Goal: Information Seeking & Learning: Learn about a topic

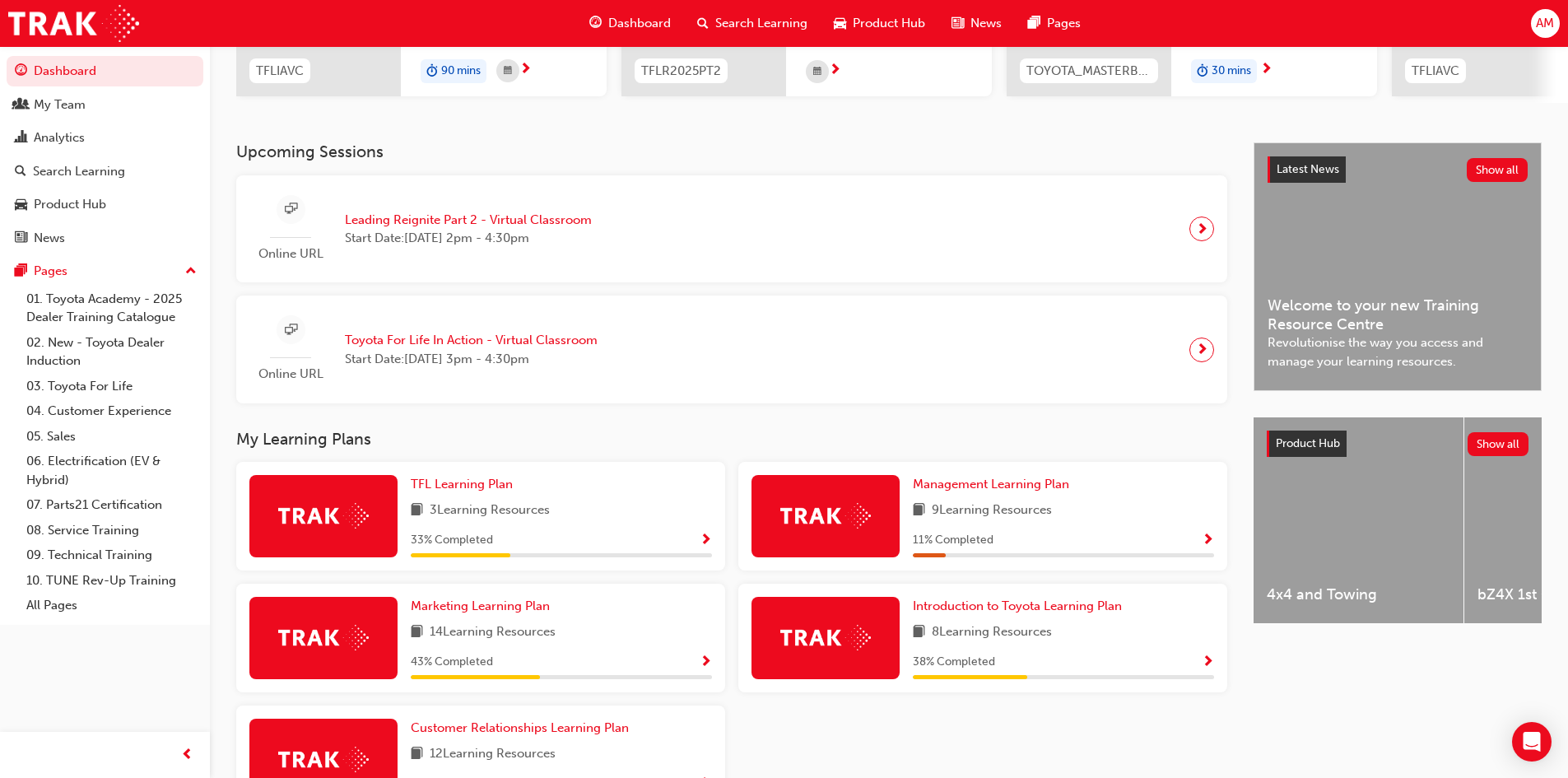
scroll to position [400, 0]
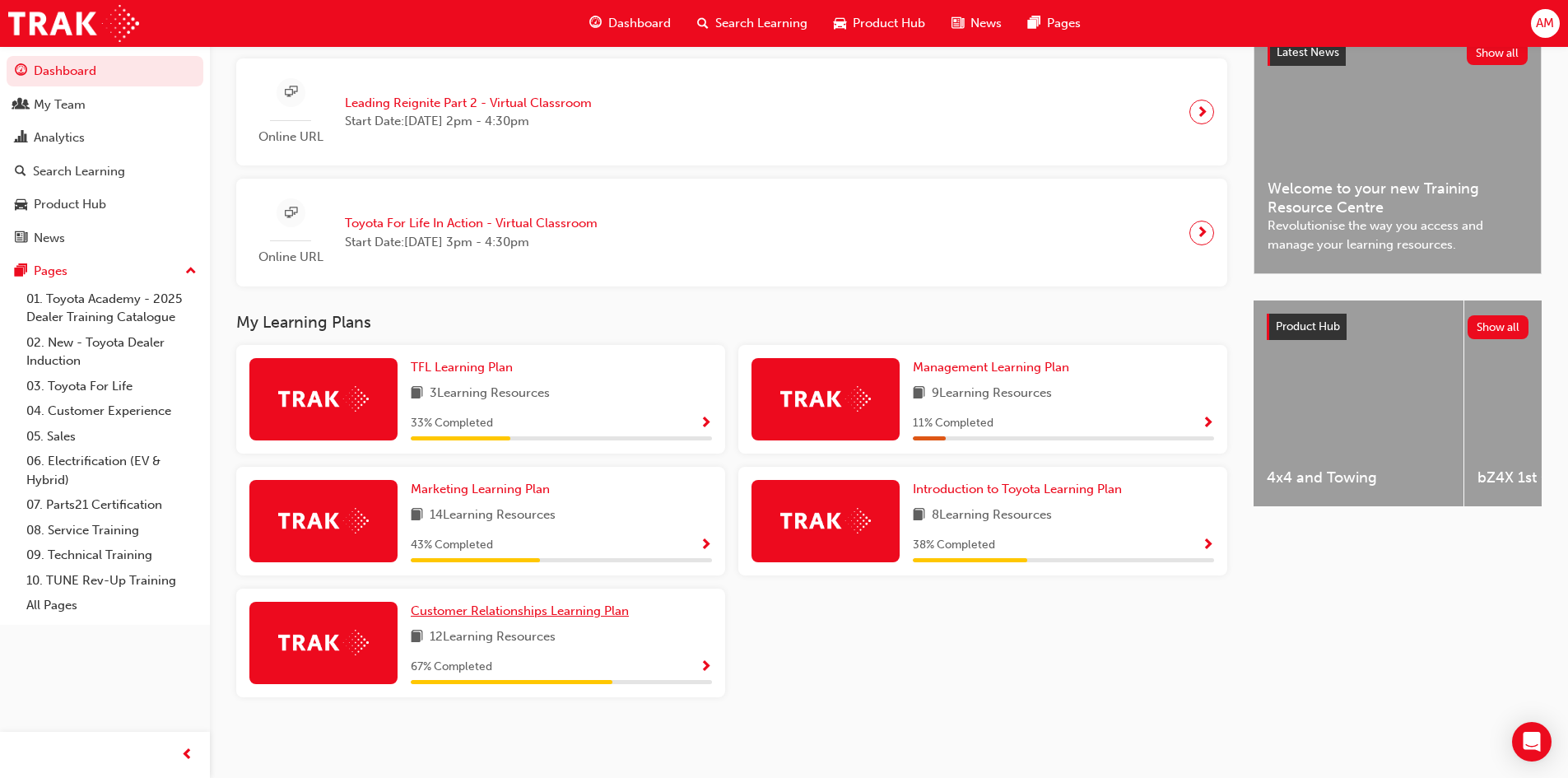
click at [492, 611] on span "Customer Relationships Learning Plan" at bounding box center [519, 611] width 218 height 14
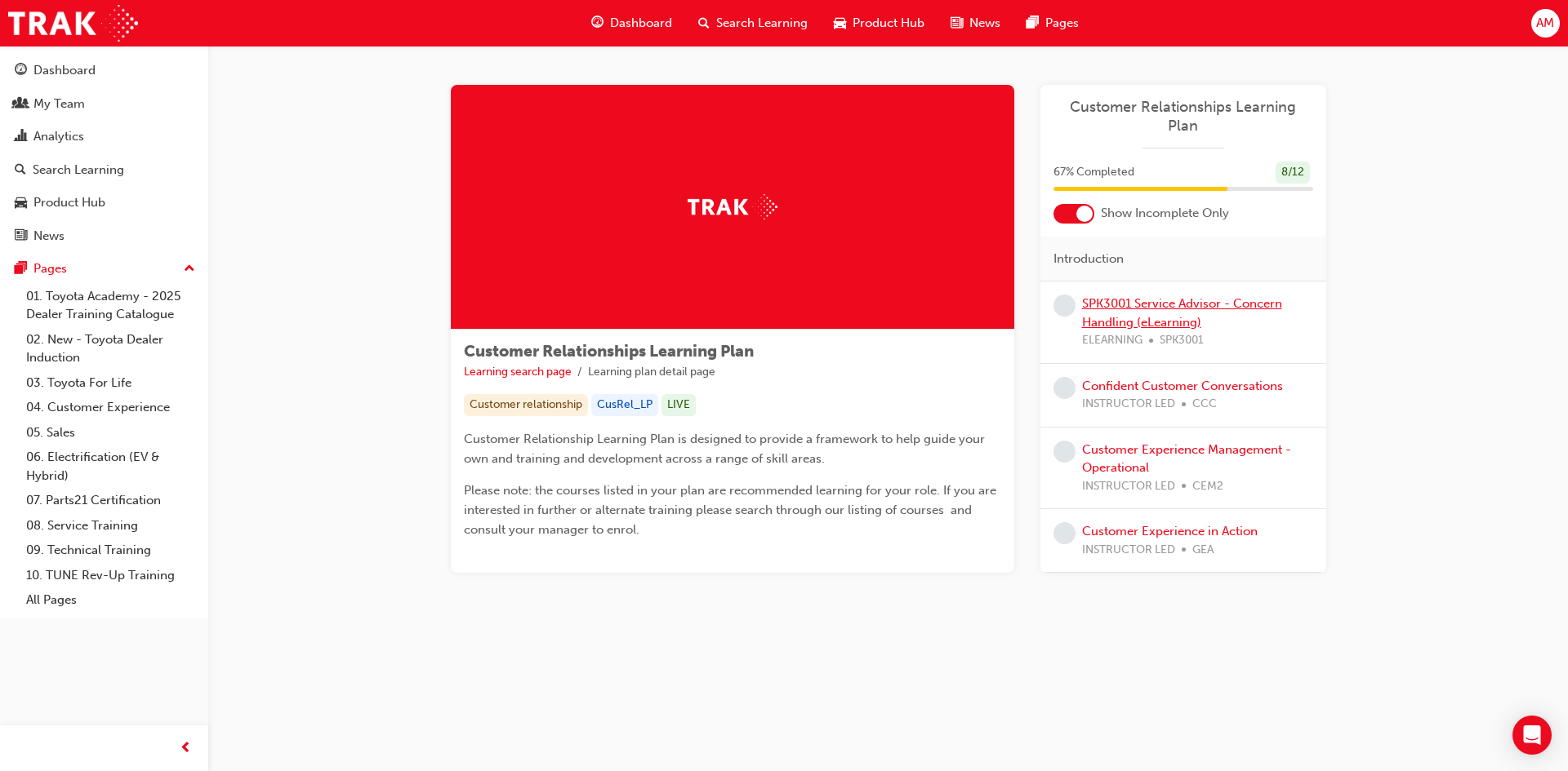
click at [1104, 303] on link "SPK3001 Service Advisor - Concern Handling (eLearning)" at bounding box center [1181, 313] width 200 height 33
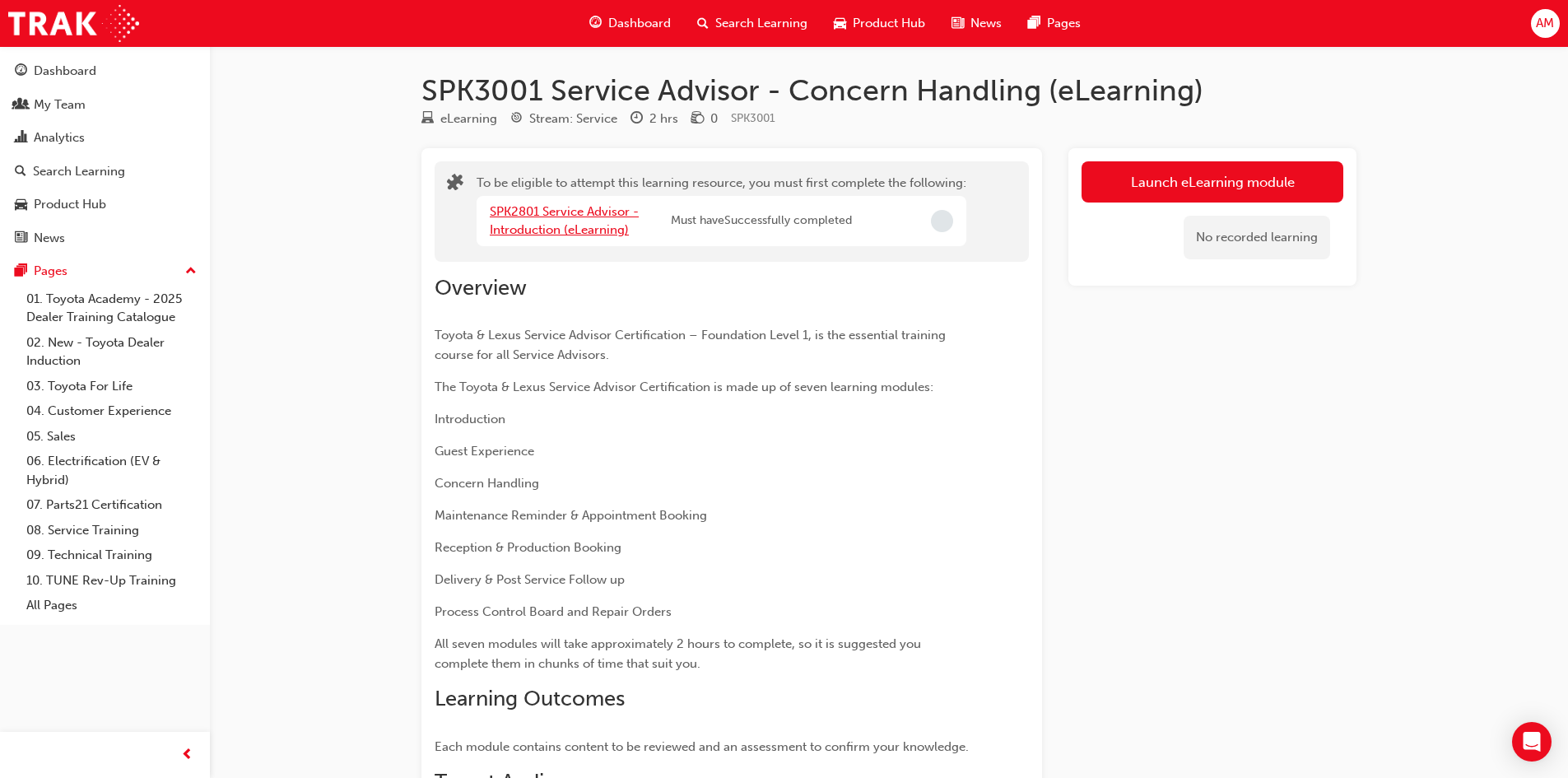
click at [599, 231] on link "SPK2801 Service Advisor - Introduction (eLearning)" at bounding box center [564, 220] width 149 height 33
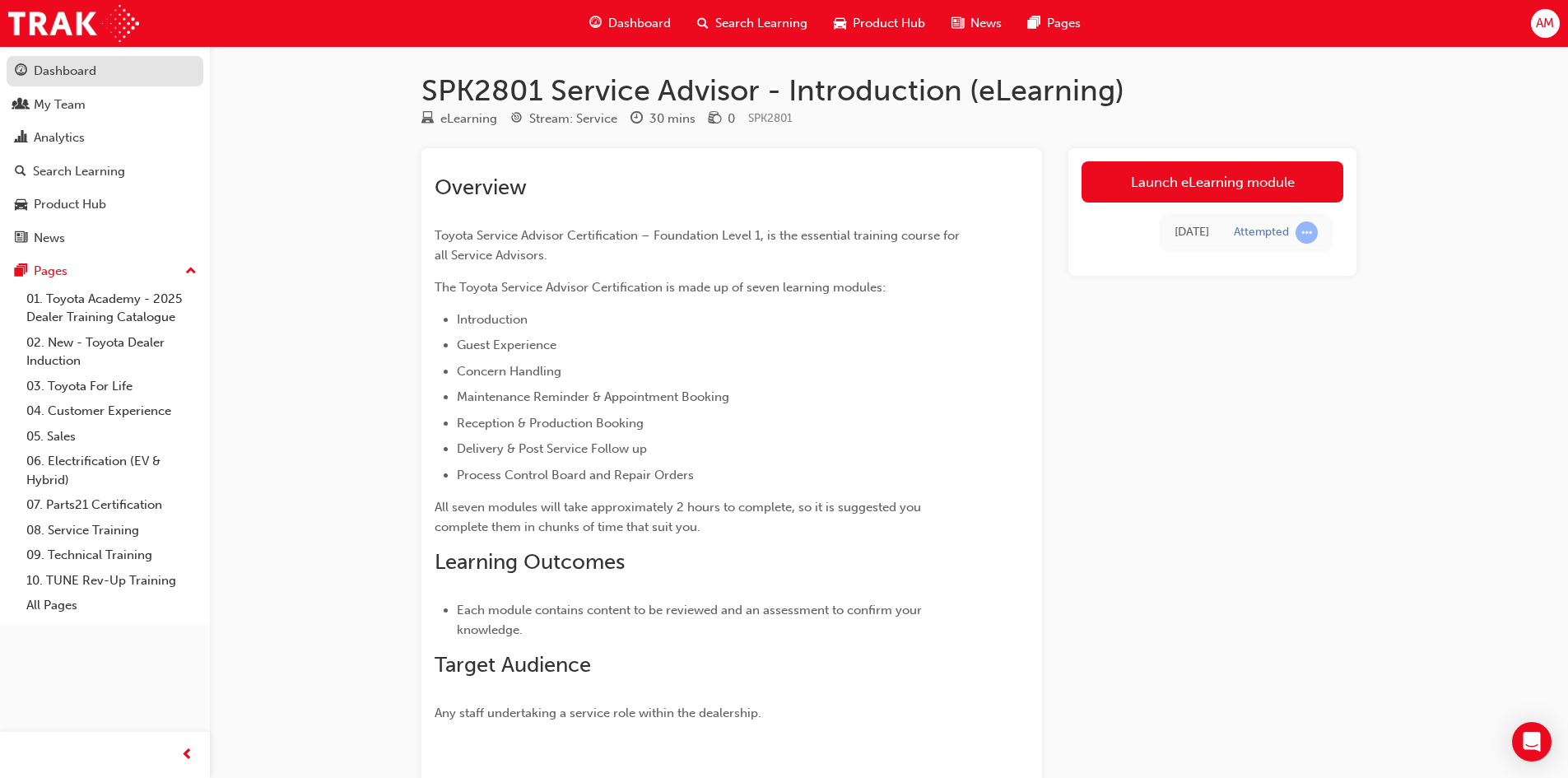
click at [70, 72] on div "Dashboard" at bounding box center [64, 70] width 62 height 19
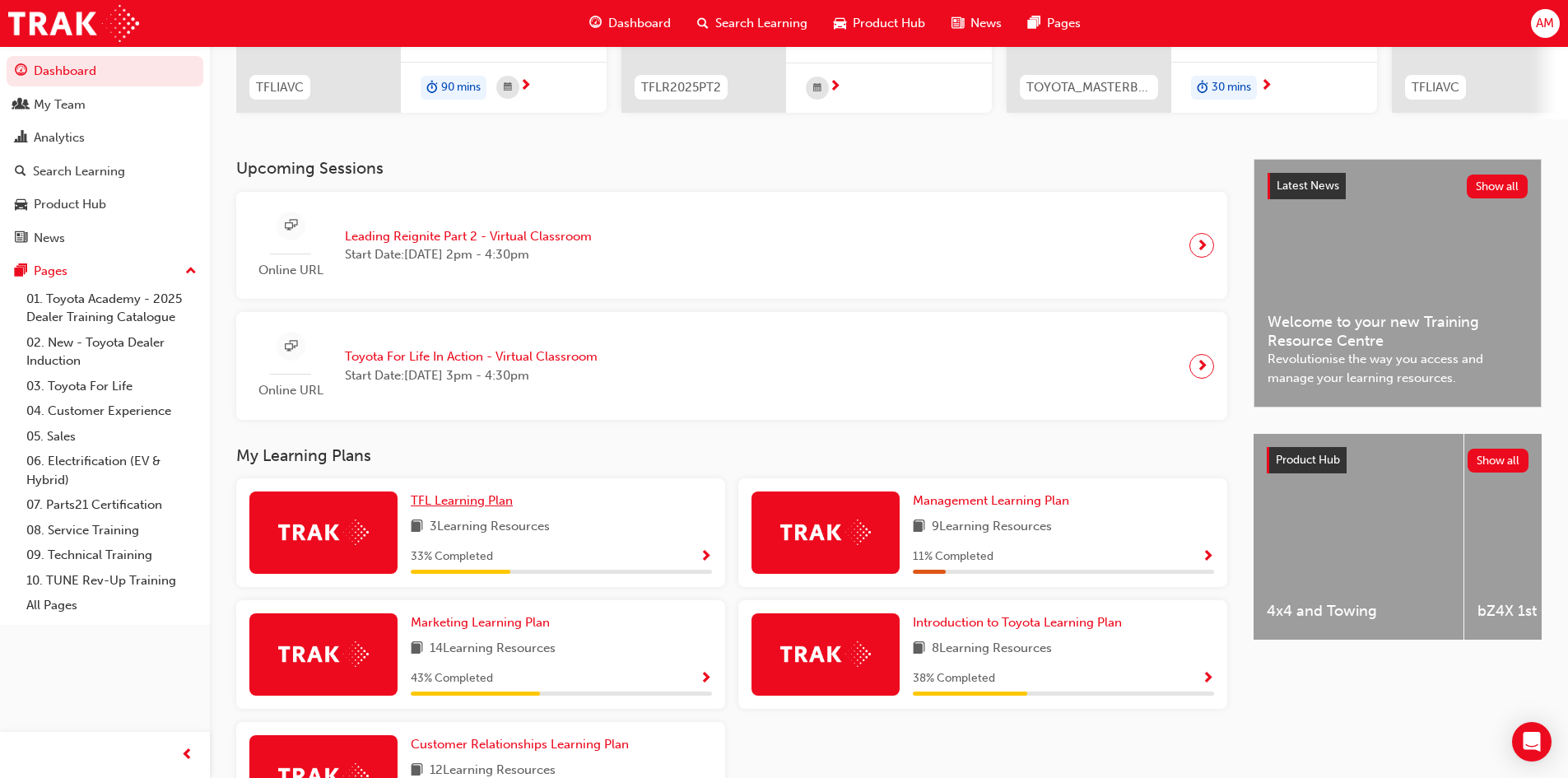
scroll to position [400, 0]
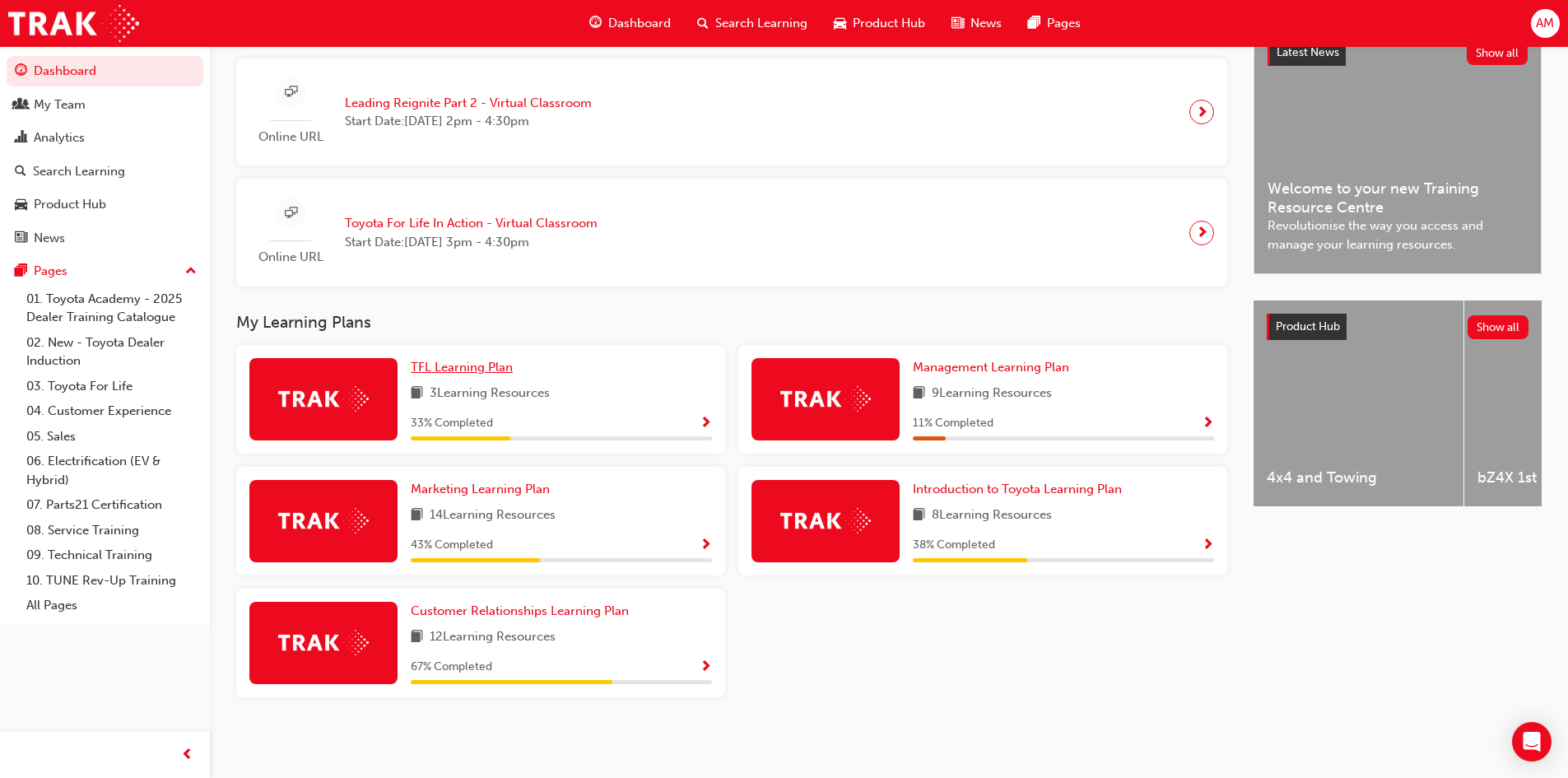
click at [470, 370] on span "TFL Learning Plan" at bounding box center [462, 367] width 102 height 14
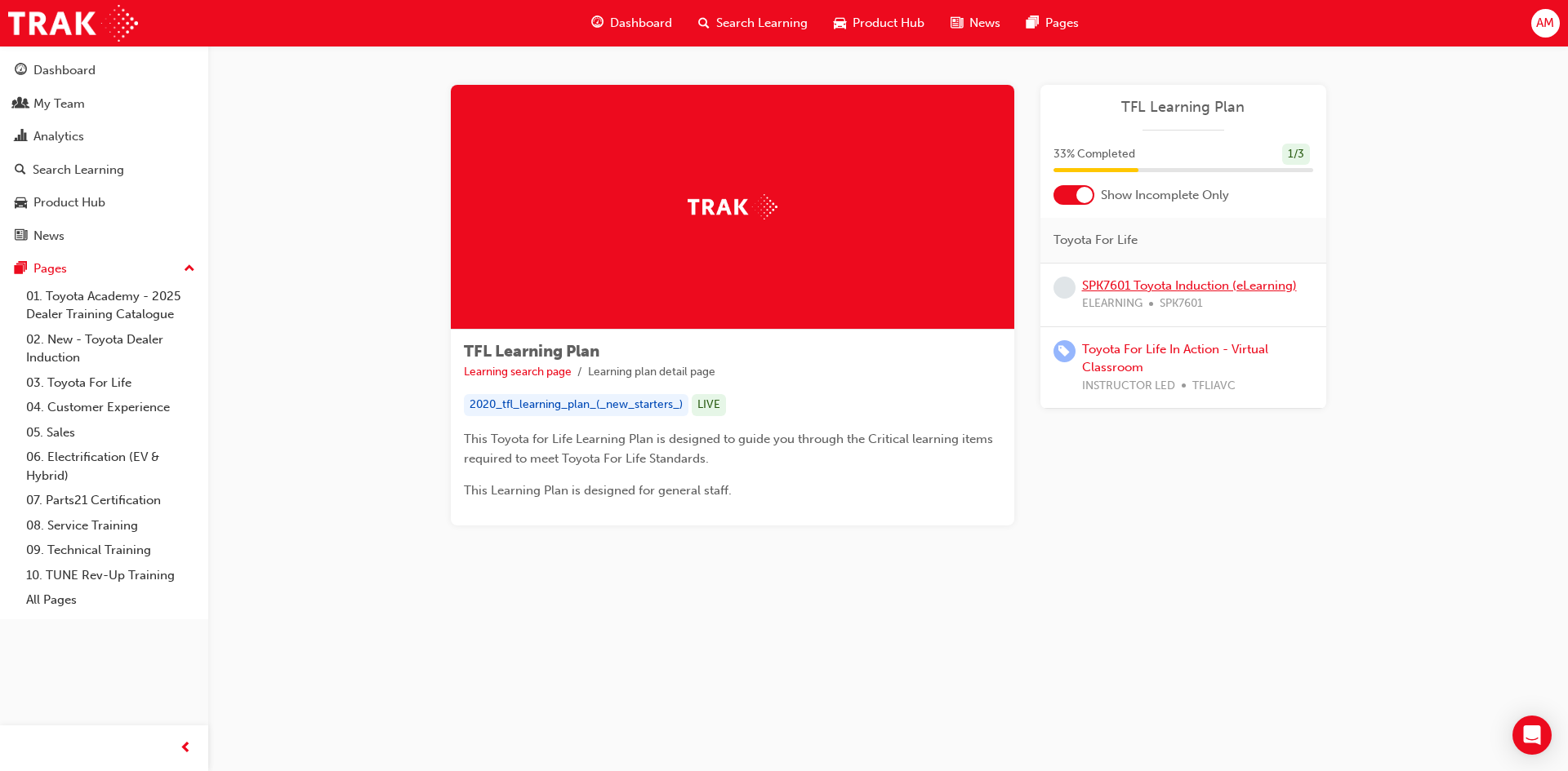
click at [1118, 282] on link "SPK7601 Toyota Induction (eLearning)" at bounding box center [1189, 286] width 215 height 14
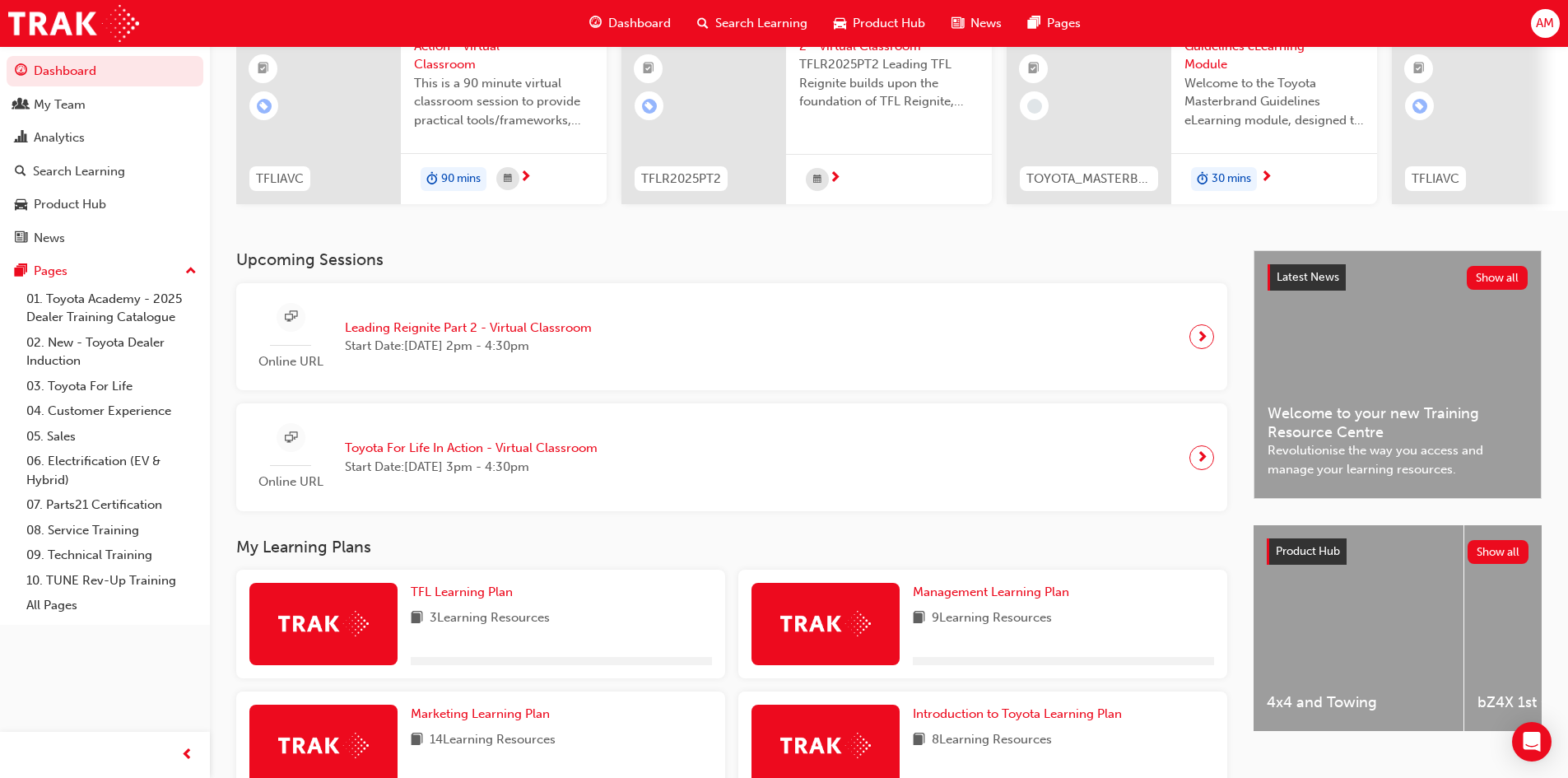
scroll to position [400, 0]
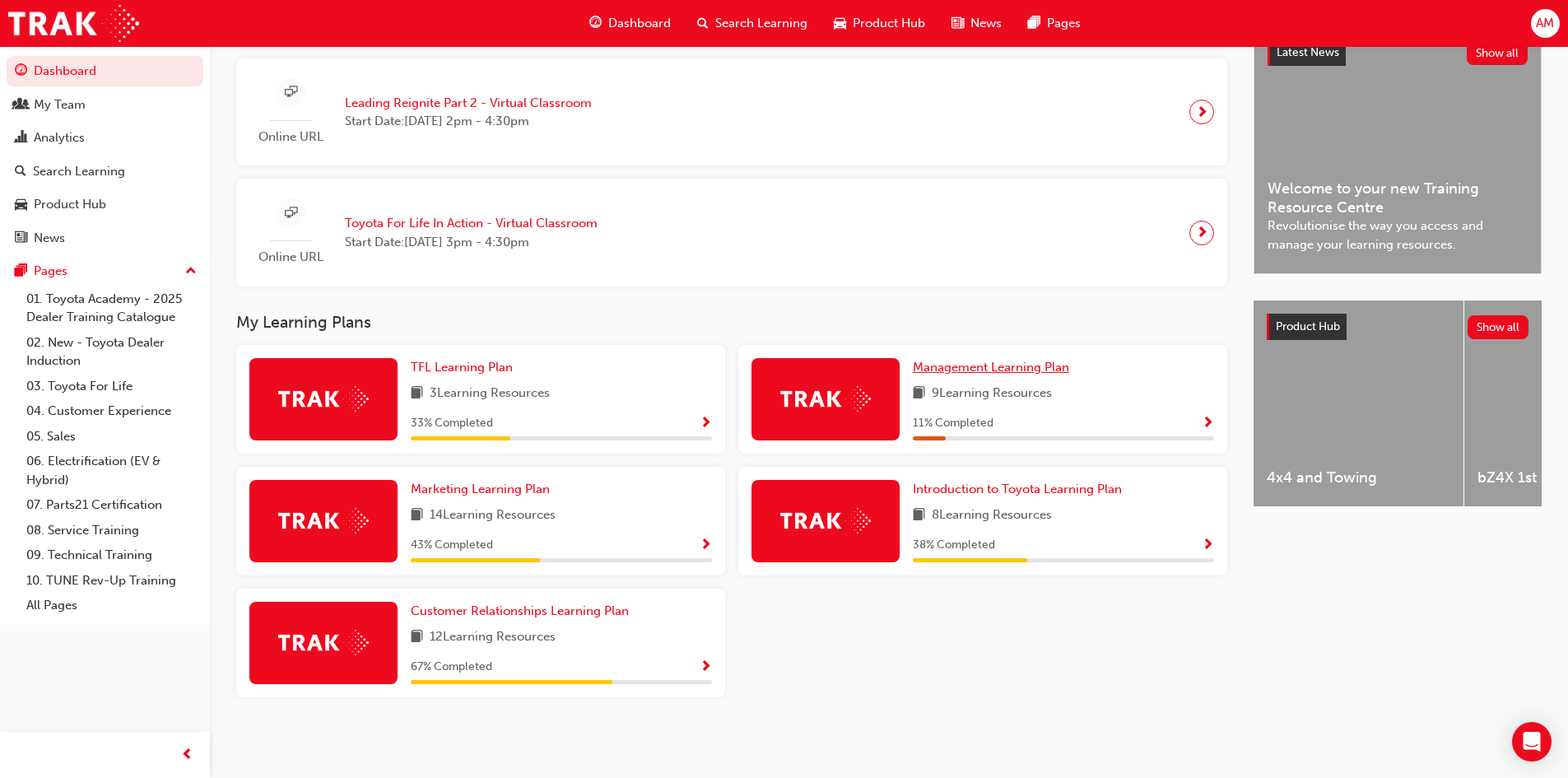
click at [969, 366] on span "Management Learning Plan" at bounding box center [991, 367] width 156 height 14
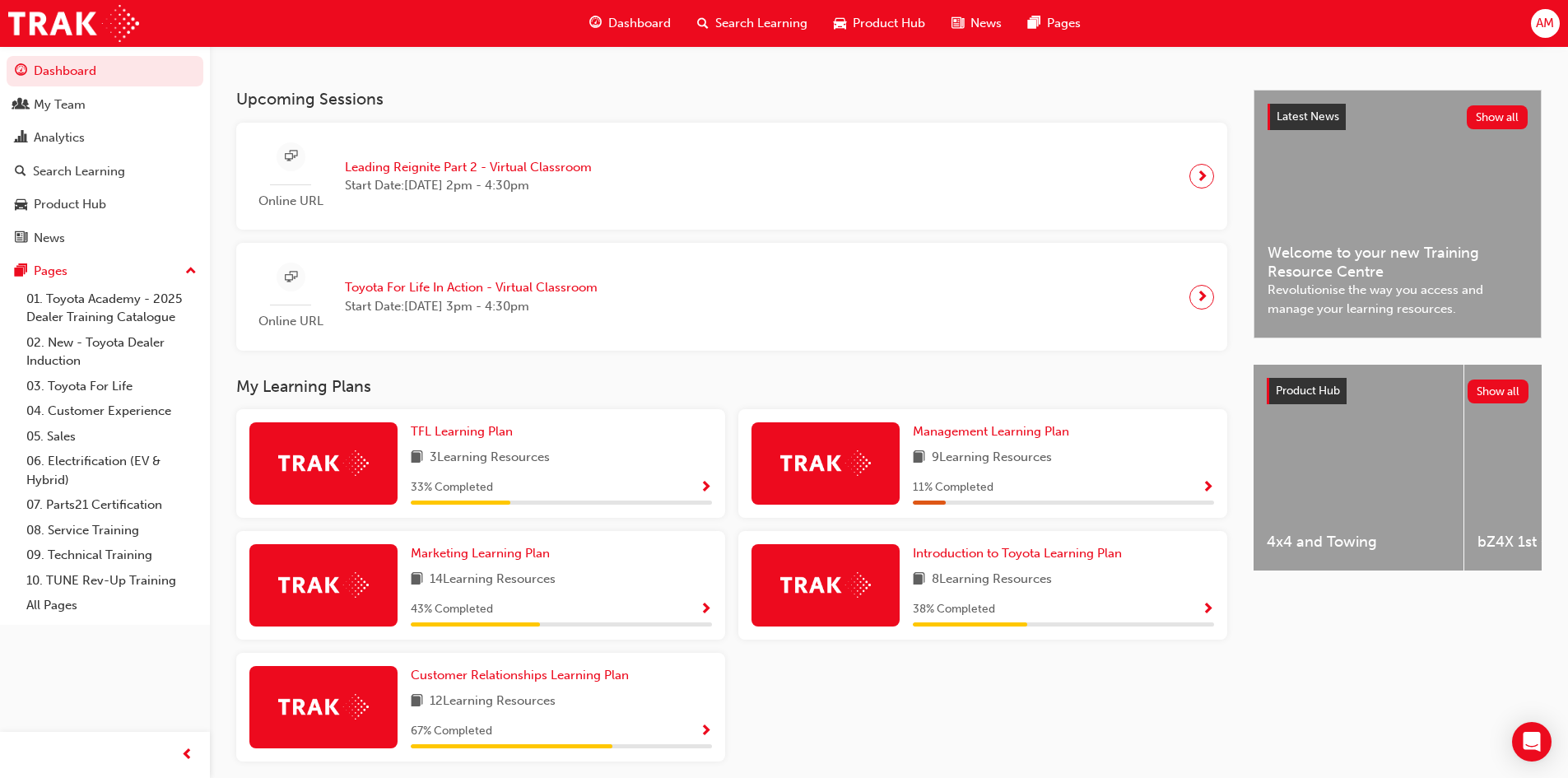
scroll to position [400, 0]
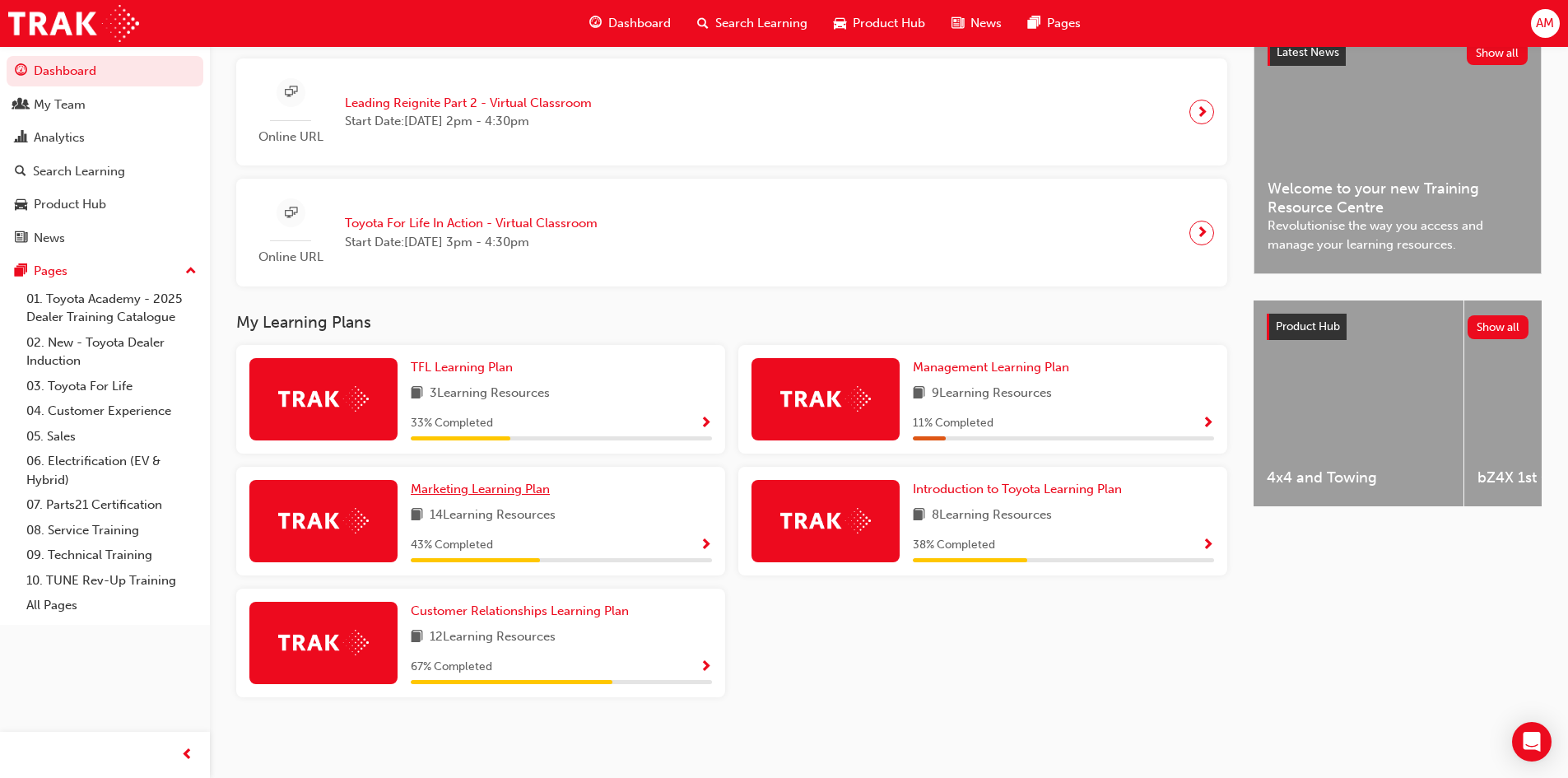
click at [461, 492] on span "Marketing Learning Plan" at bounding box center [481, 489] width 139 height 14
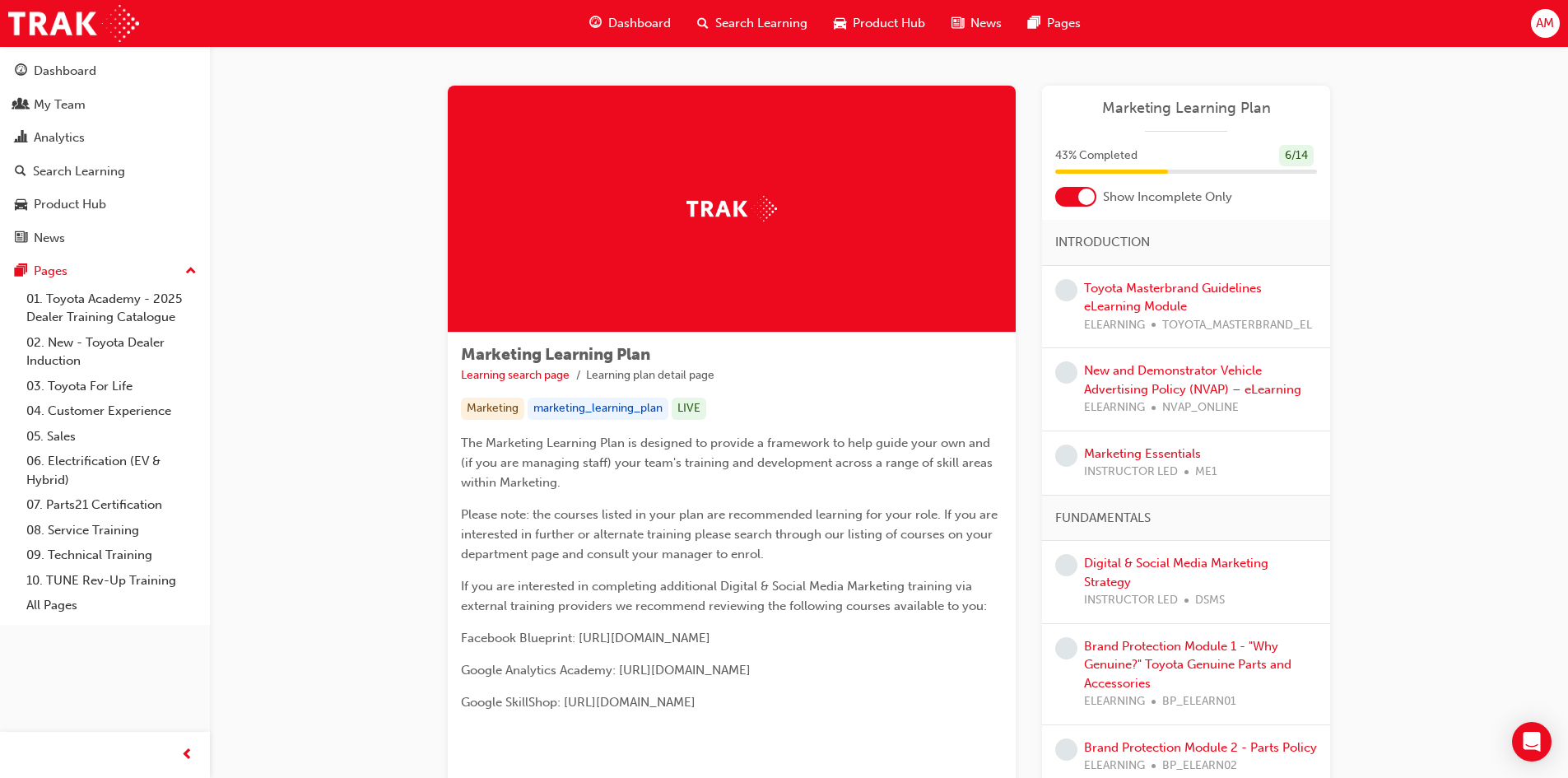
click at [611, 26] on span "Dashboard" at bounding box center [639, 23] width 62 height 19
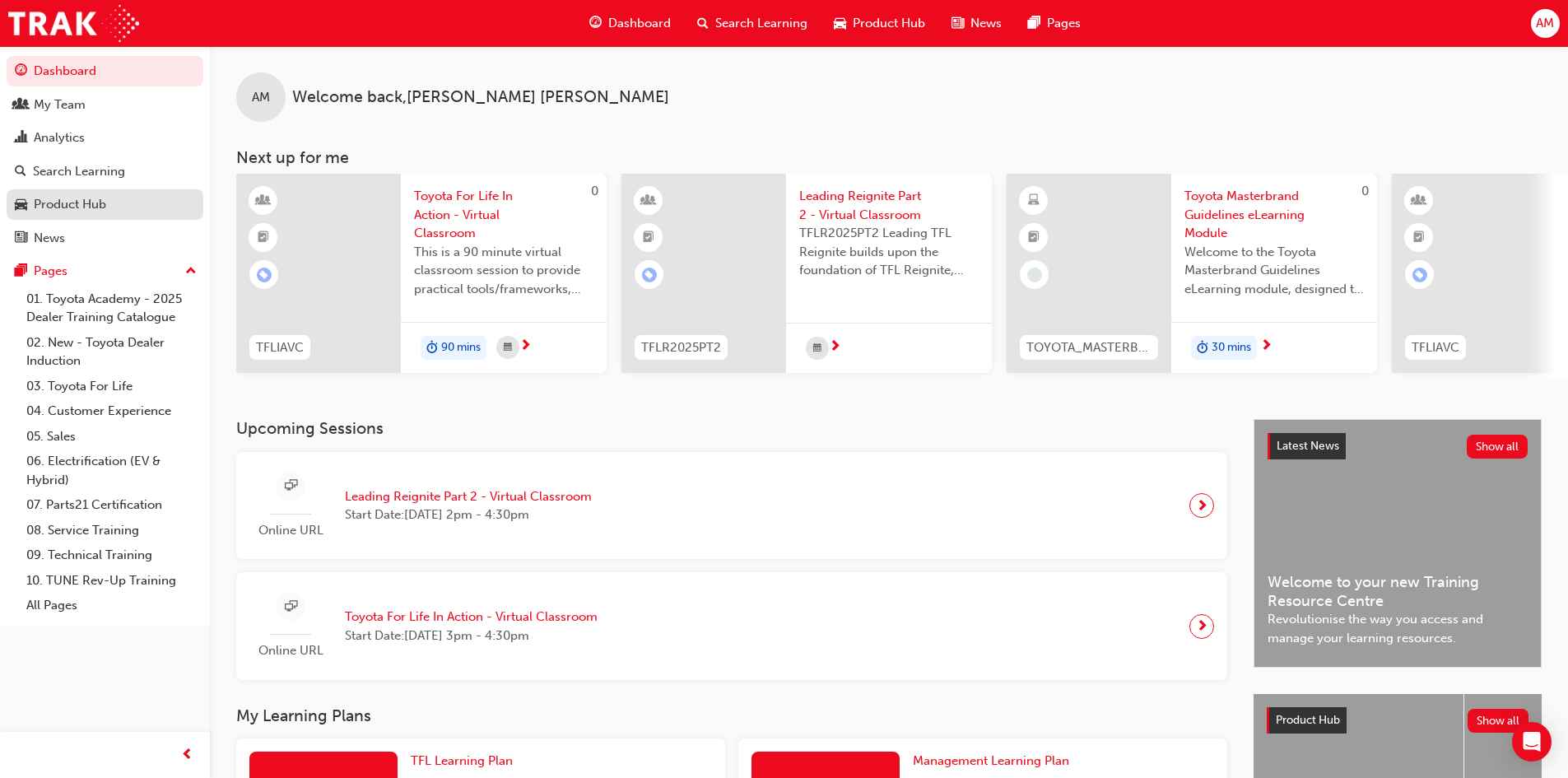
click at [55, 207] on div "Product Hub" at bounding box center [70, 204] width 72 height 19
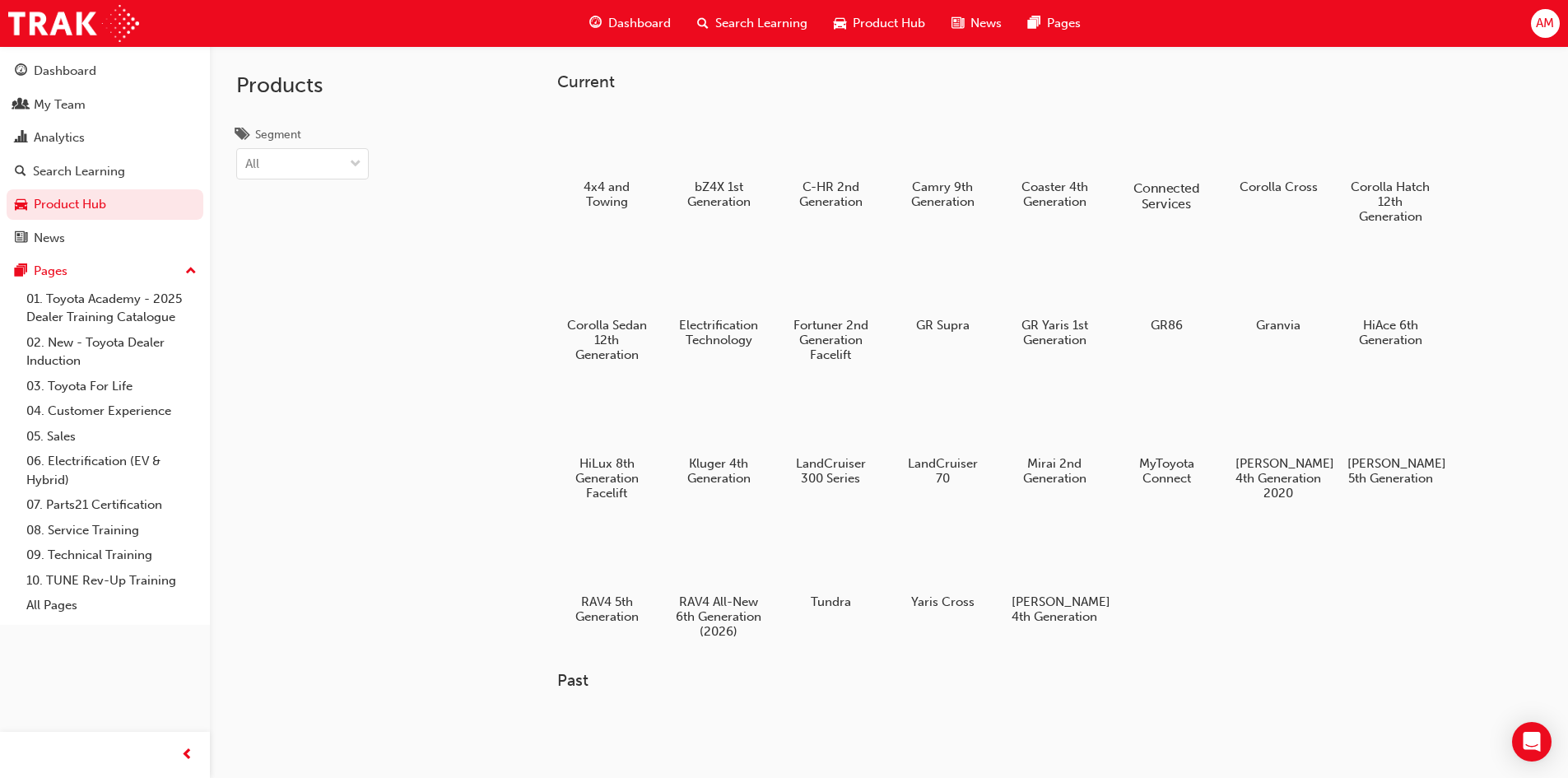
click at [1172, 198] on h5 "Connected Services" at bounding box center [1165, 196] width 91 height 32
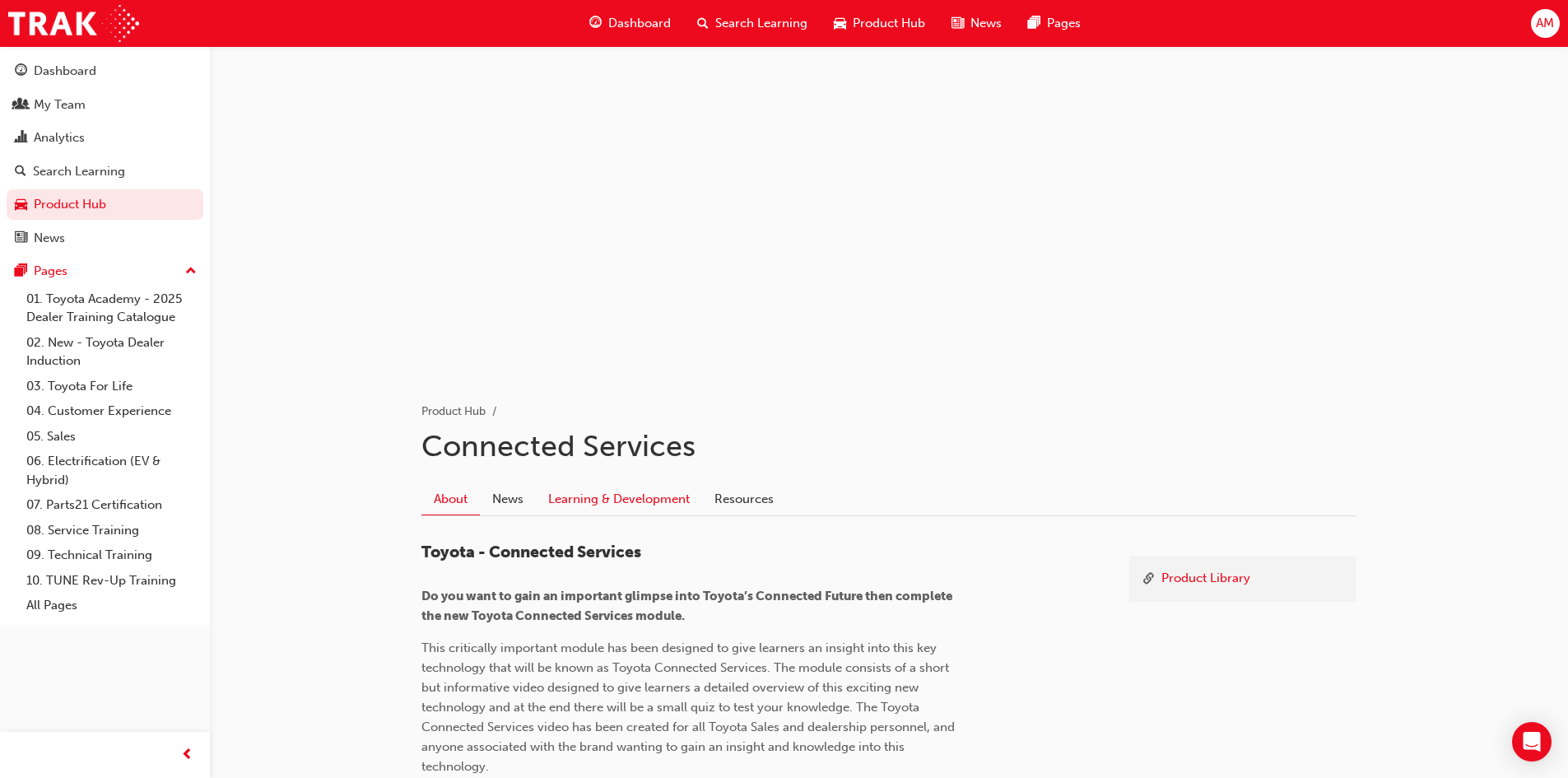
click at [595, 496] on link "Learning & Development" at bounding box center [619, 499] width 166 height 32
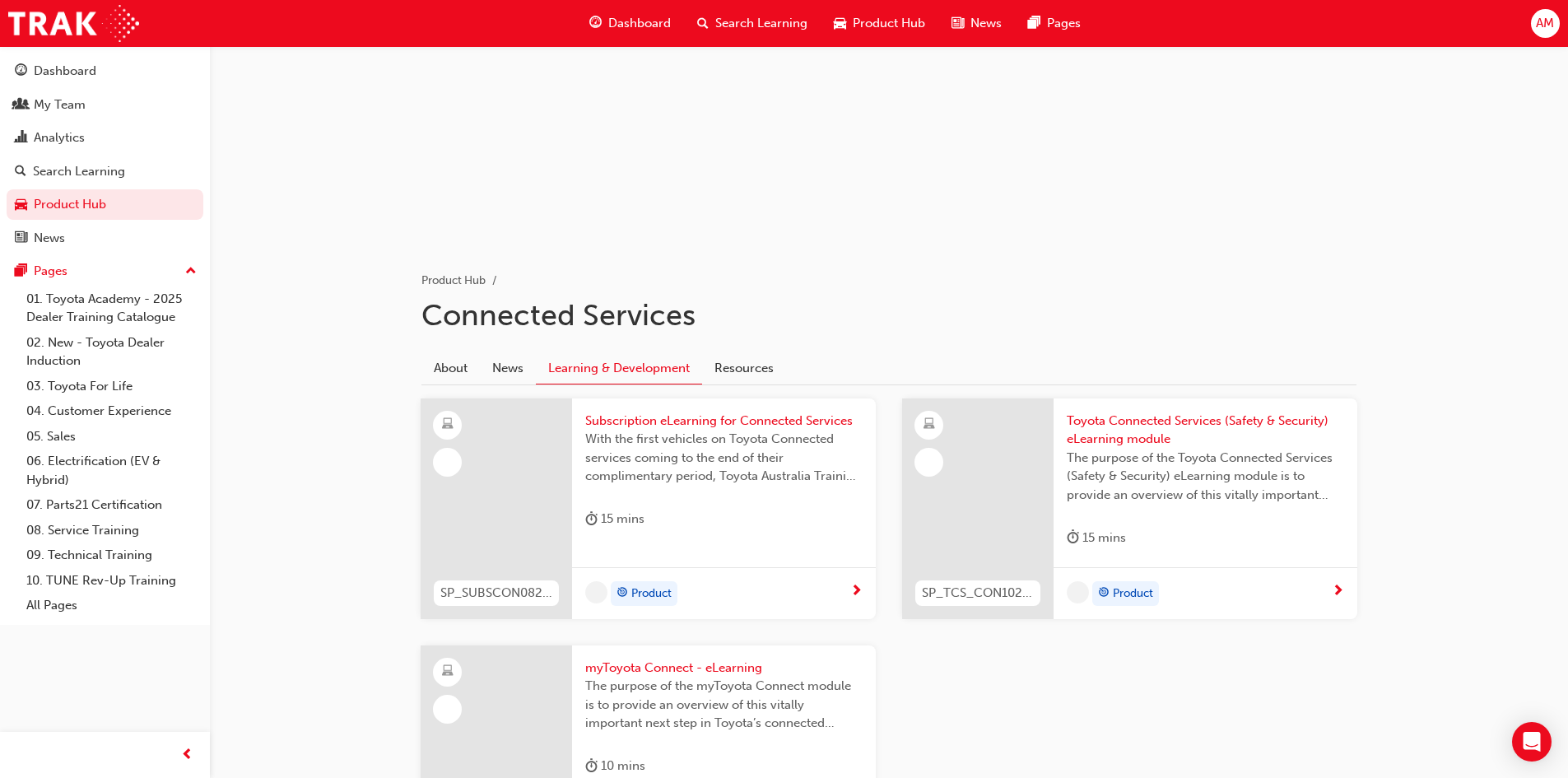
scroll to position [320, 0]
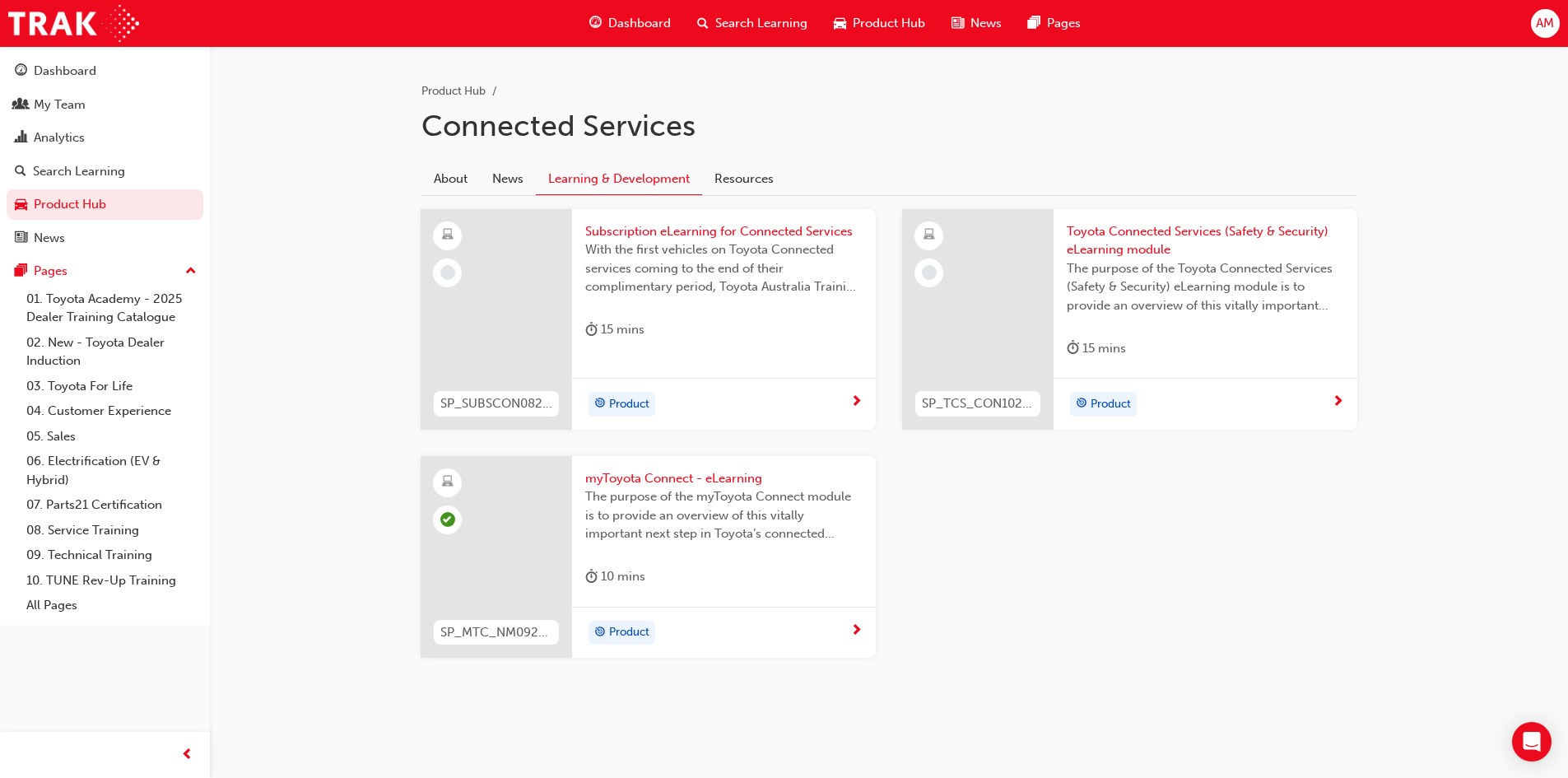
click at [646, 232] on span "Subscription eLearning for Connected Services" at bounding box center [723, 231] width 277 height 19
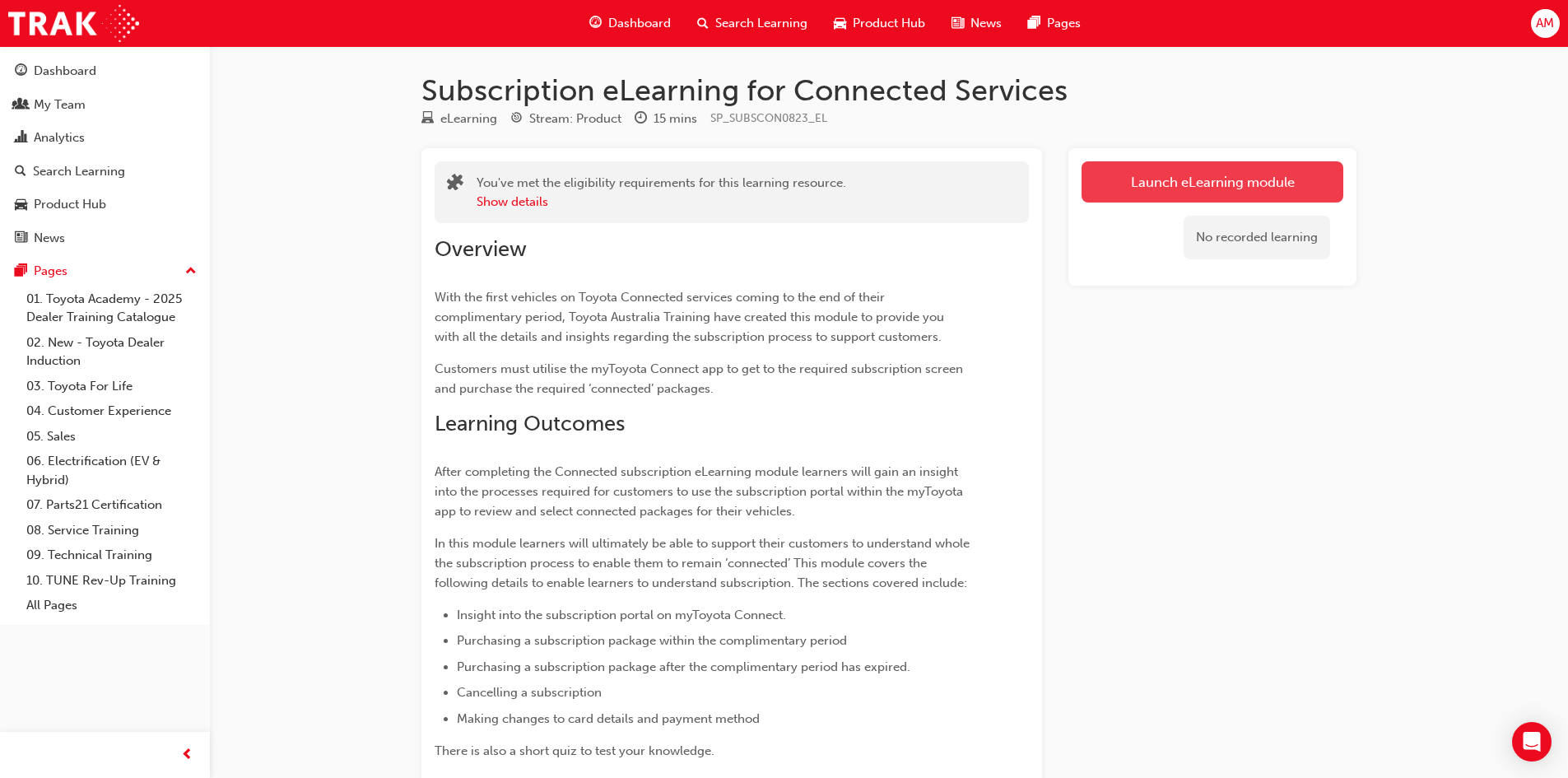
click at [1138, 181] on link "Launch eLearning module" at bounding box center [1212, 183] width 262 height 42
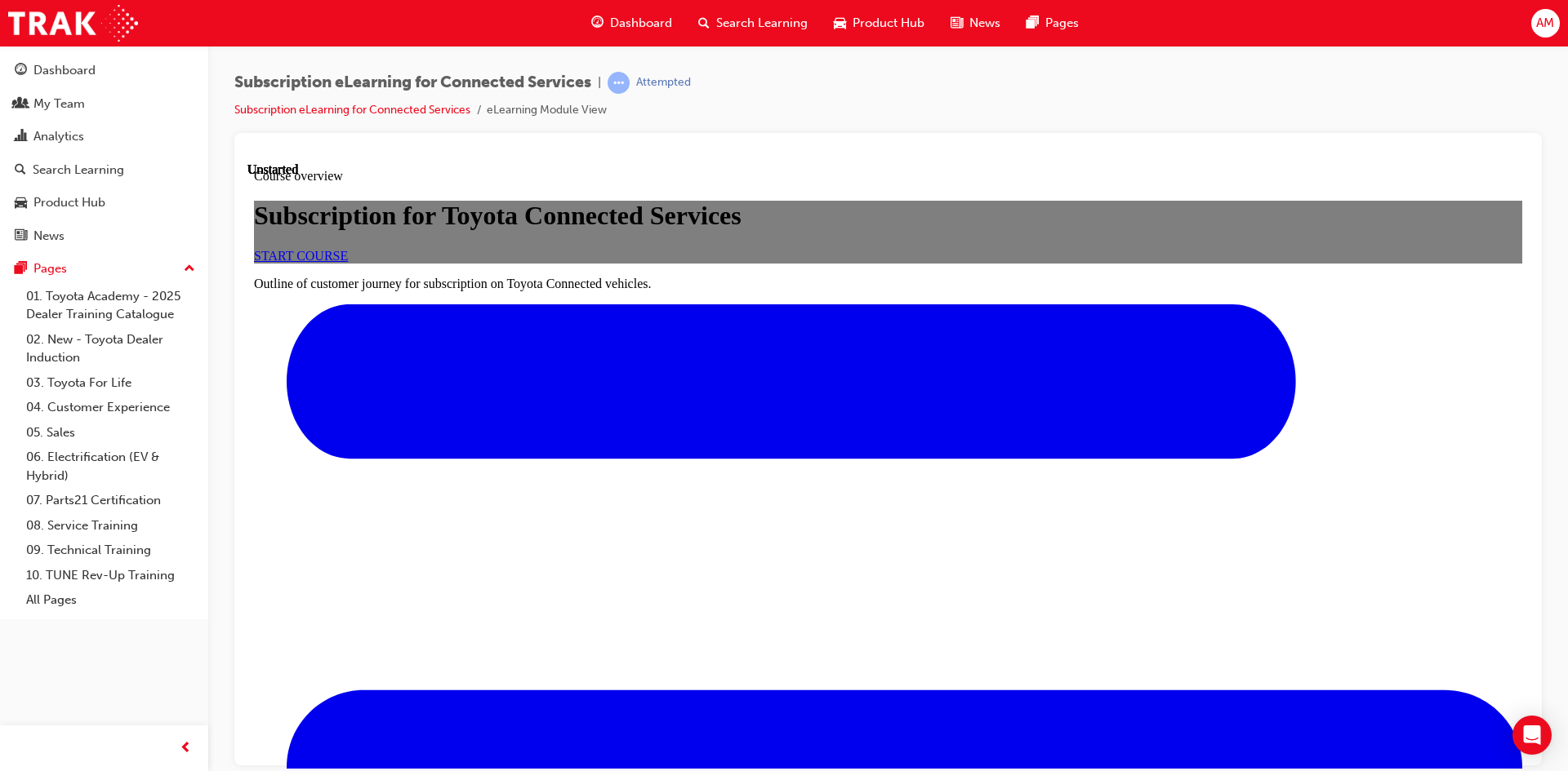
scroll to position [81, 0]
click at [348, 262] on link "START COURSE" at bounding box center [300, 254] width 94 height 13
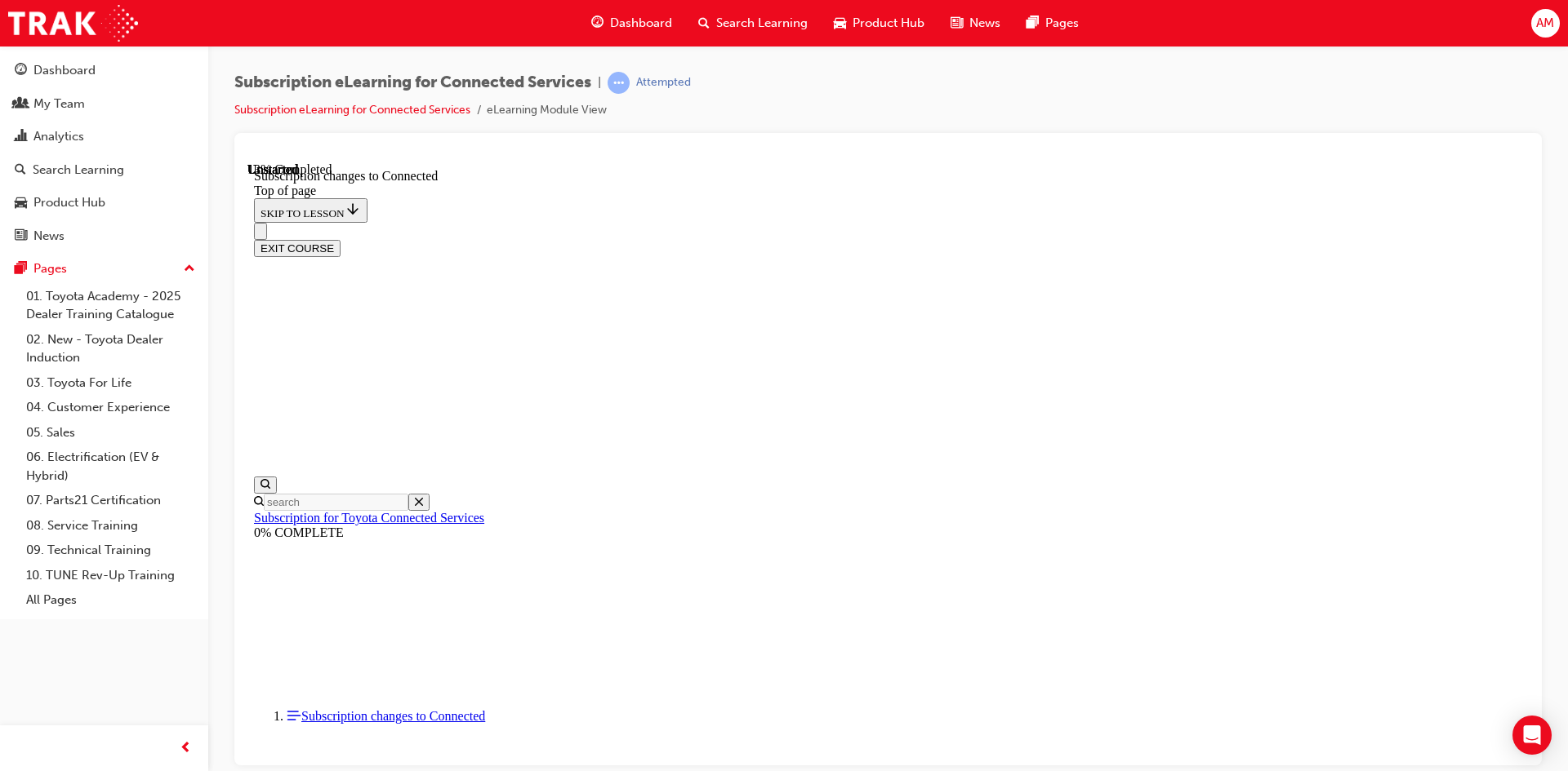
scroll to position [540, 0]
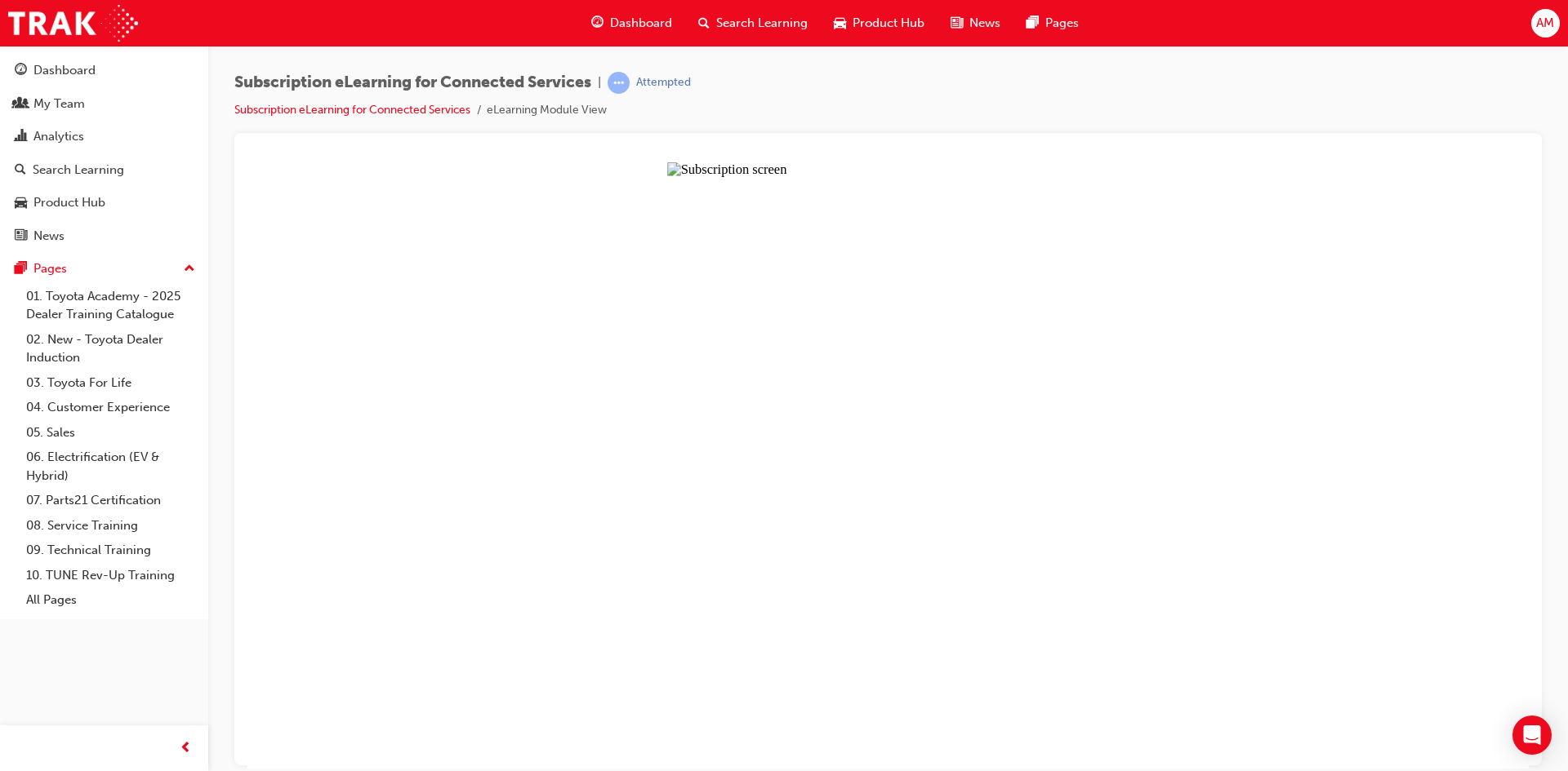
click at [911, 499] on button "Unzoom image" at bounding box center [888, 464] width 1281 height 606
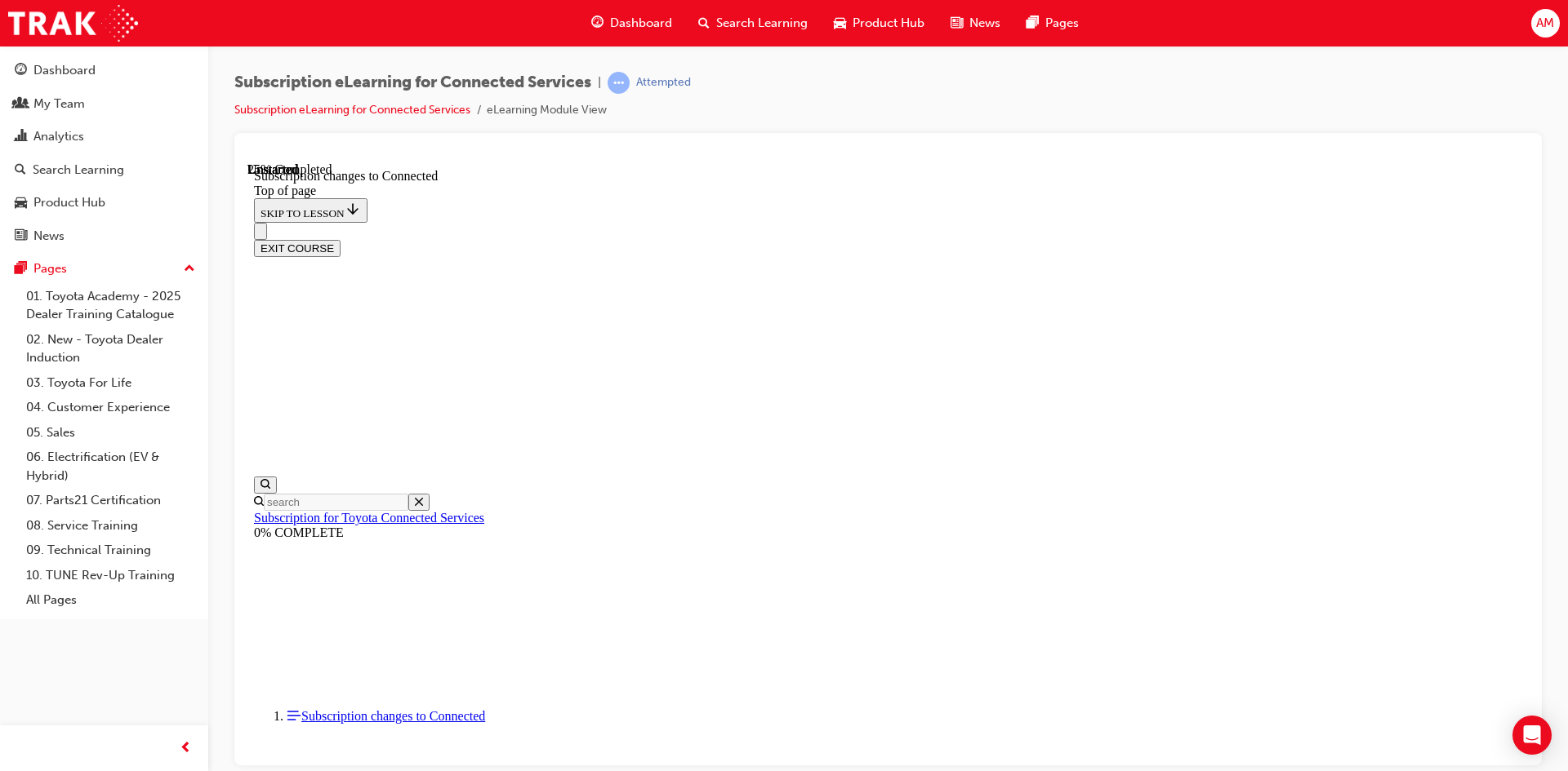
scroll to position [863, 0]
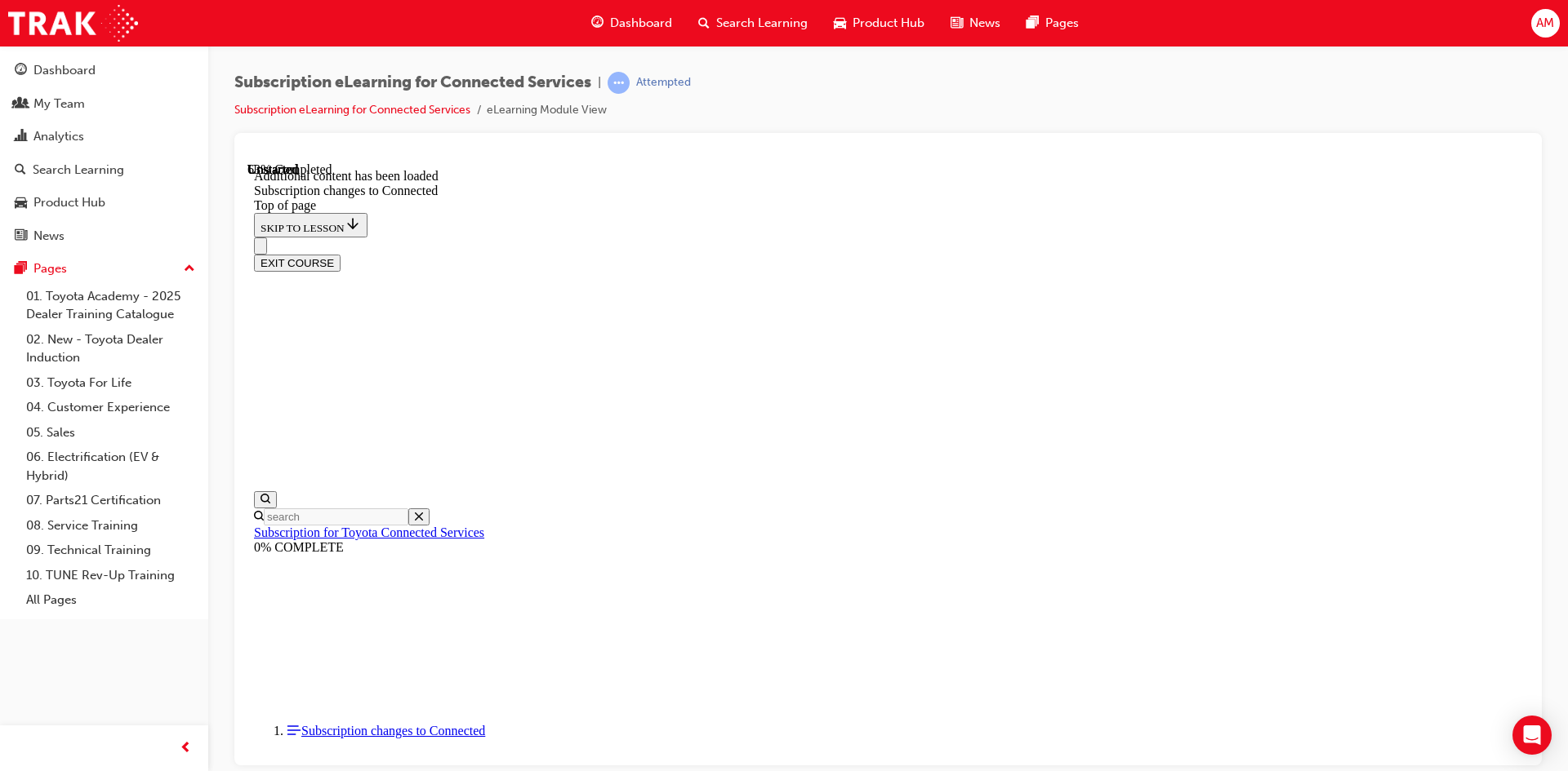
scroll to position [1709, 0]
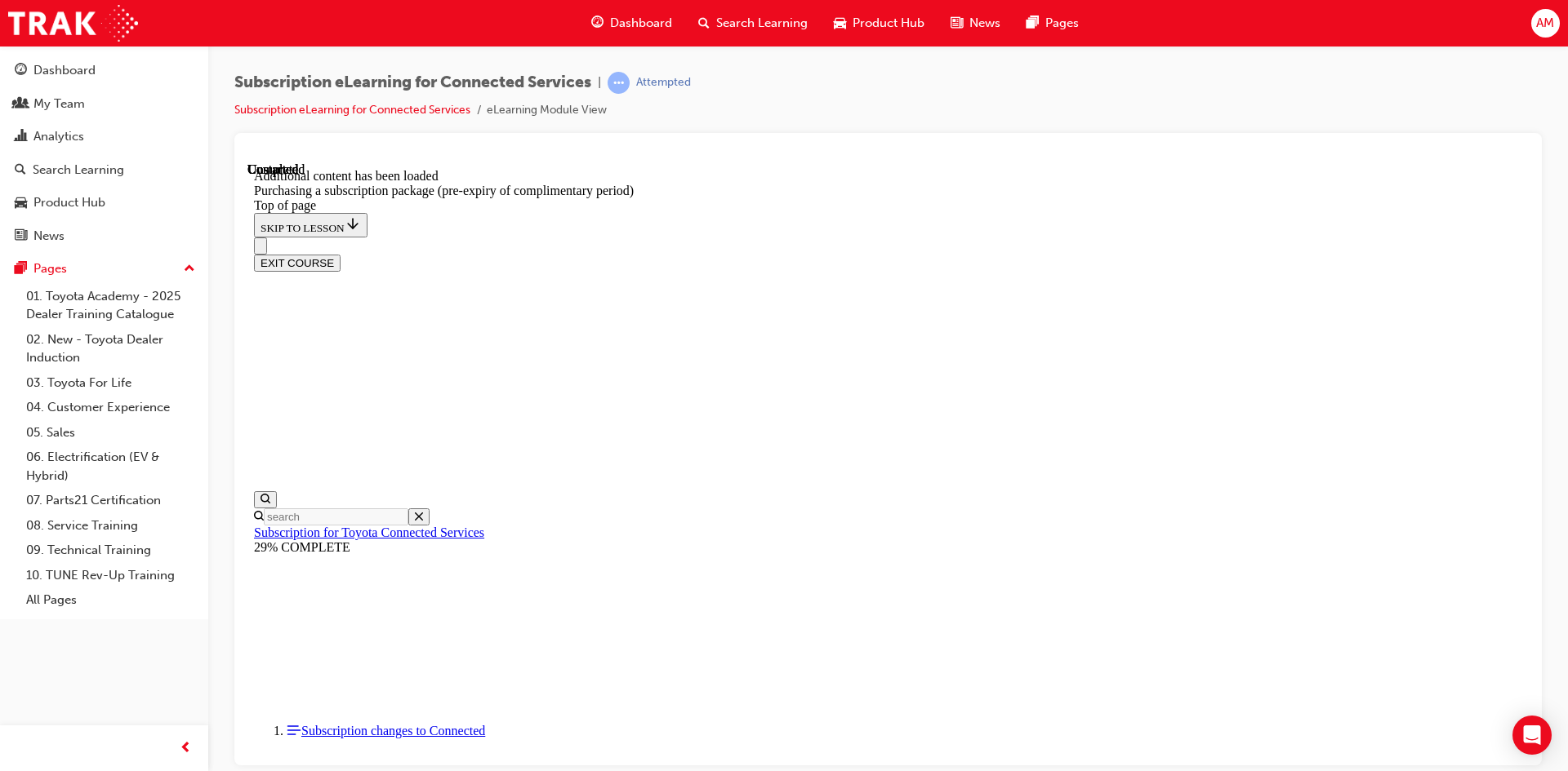
scroll to position [1820, 0]
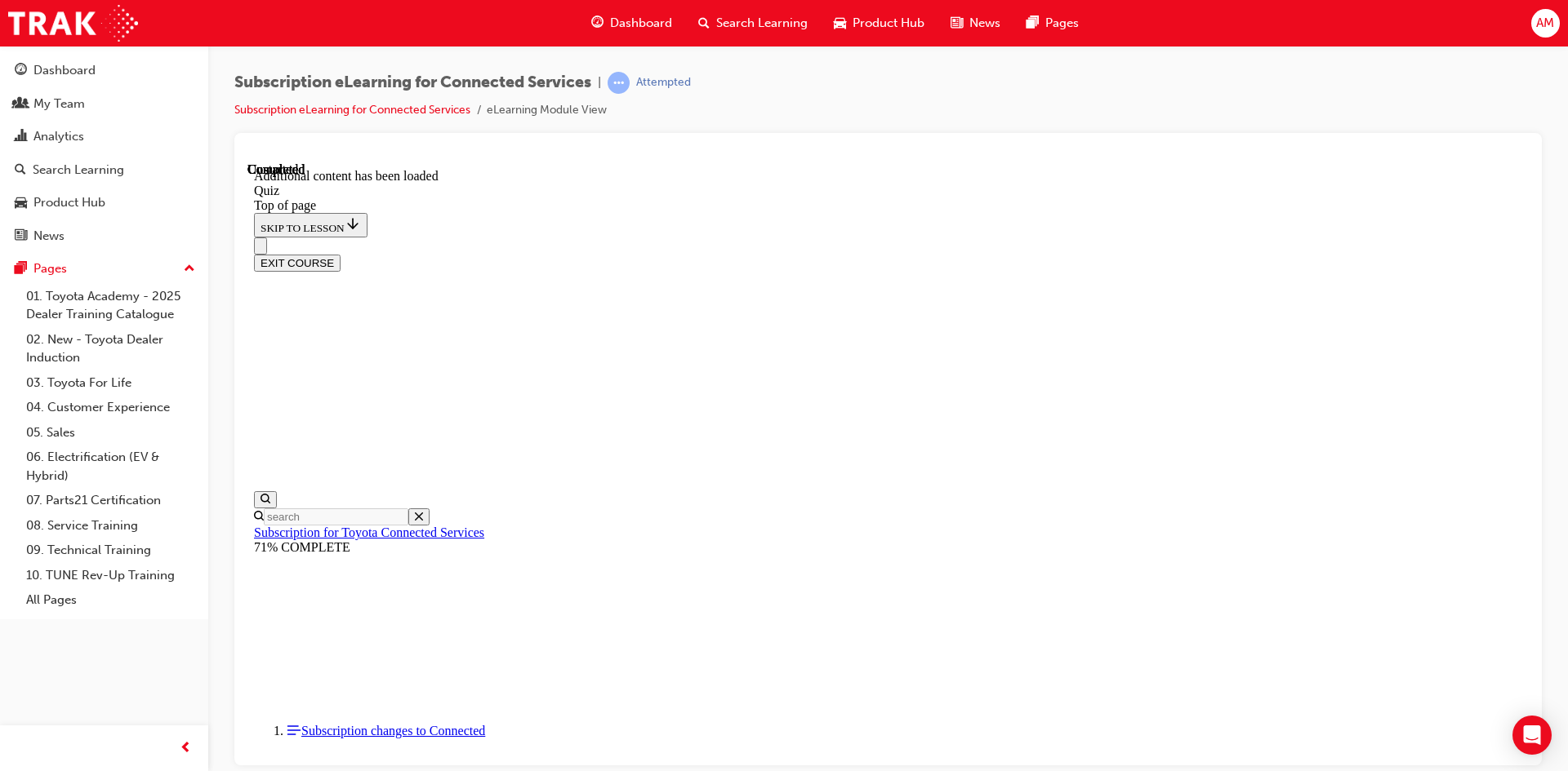
scroll to position [50, 0]
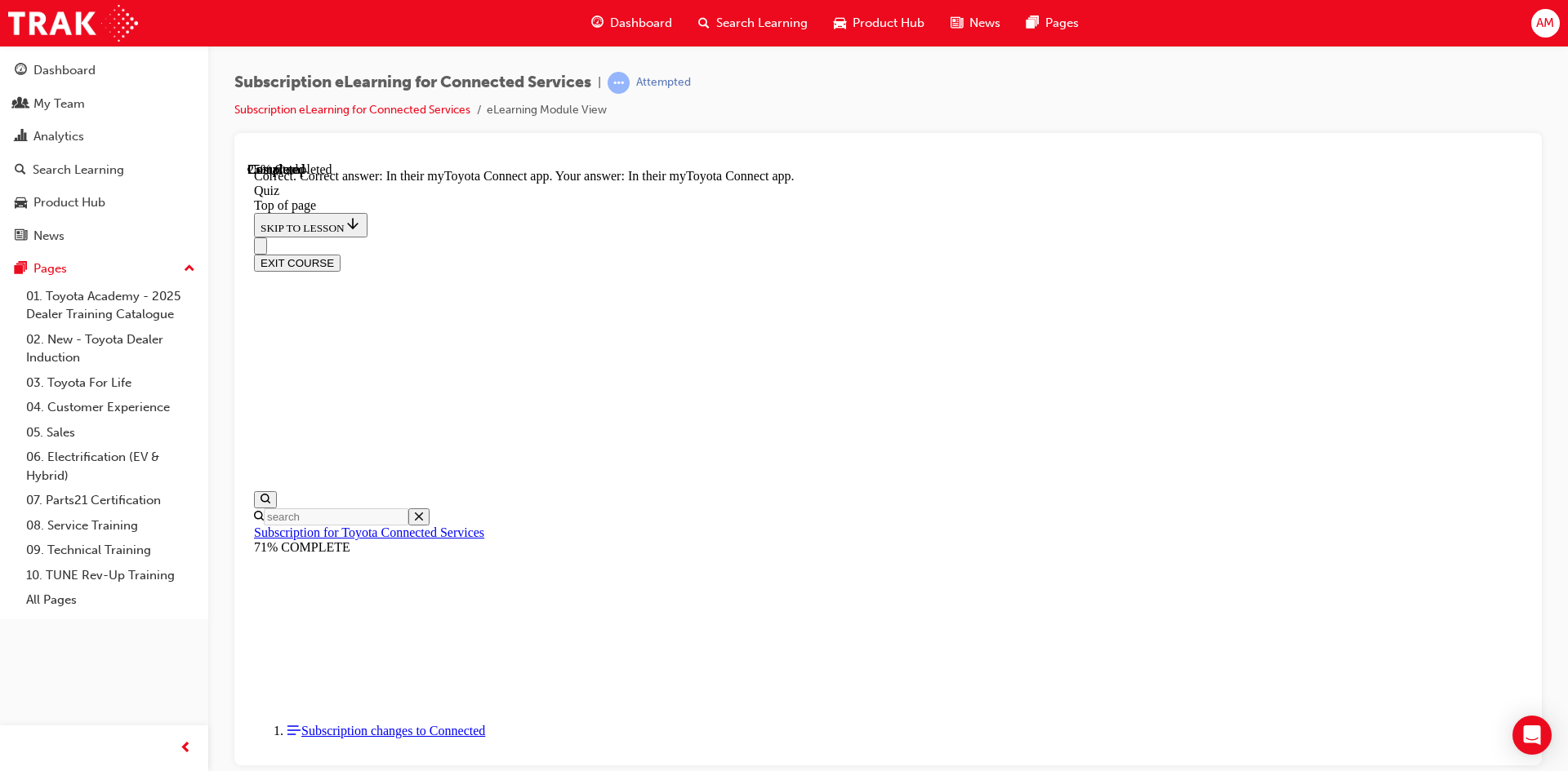
scroll to position [216, 0]
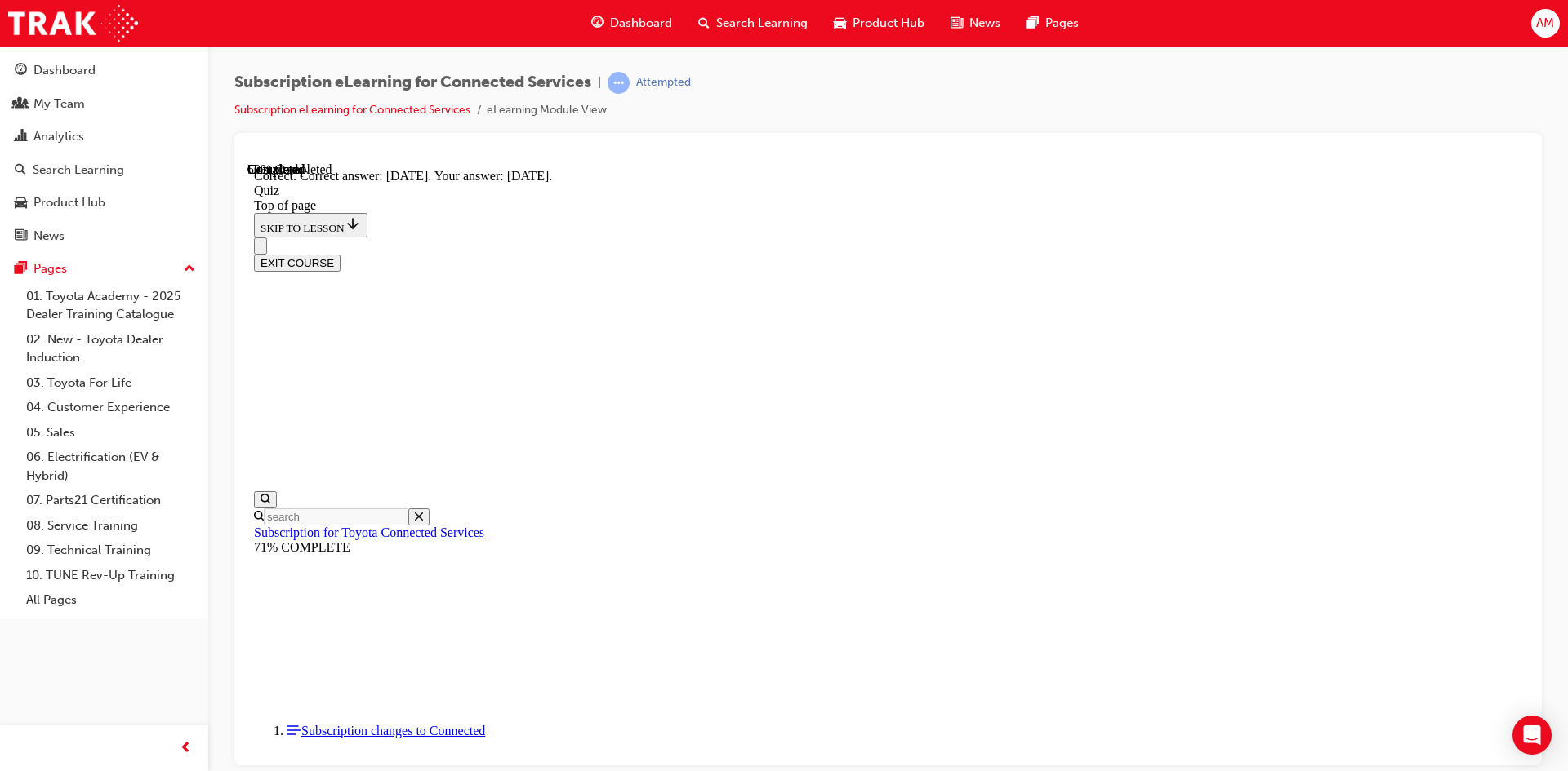
scroll to position [216, 0]
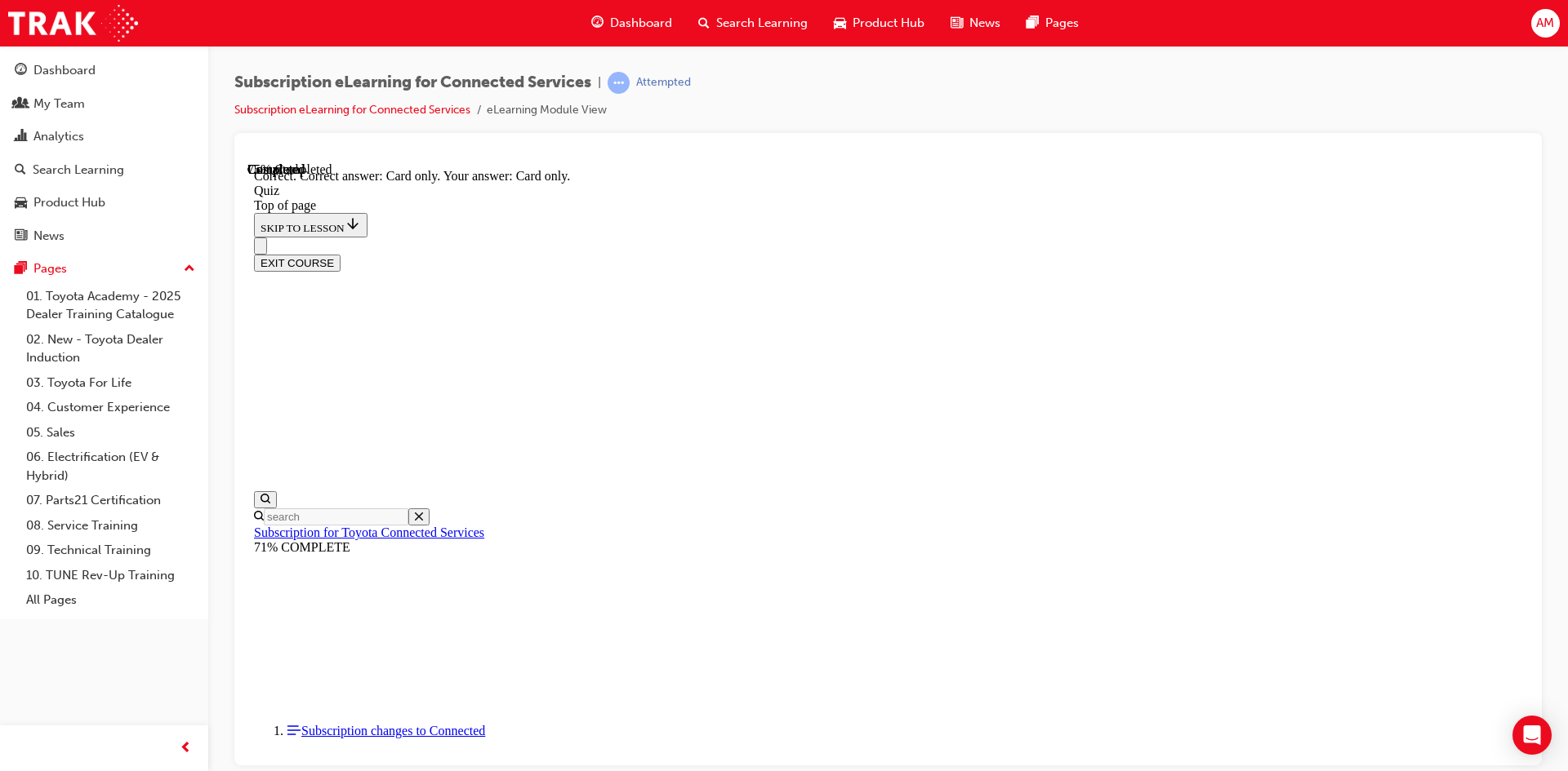
scroll to position [188, 0]
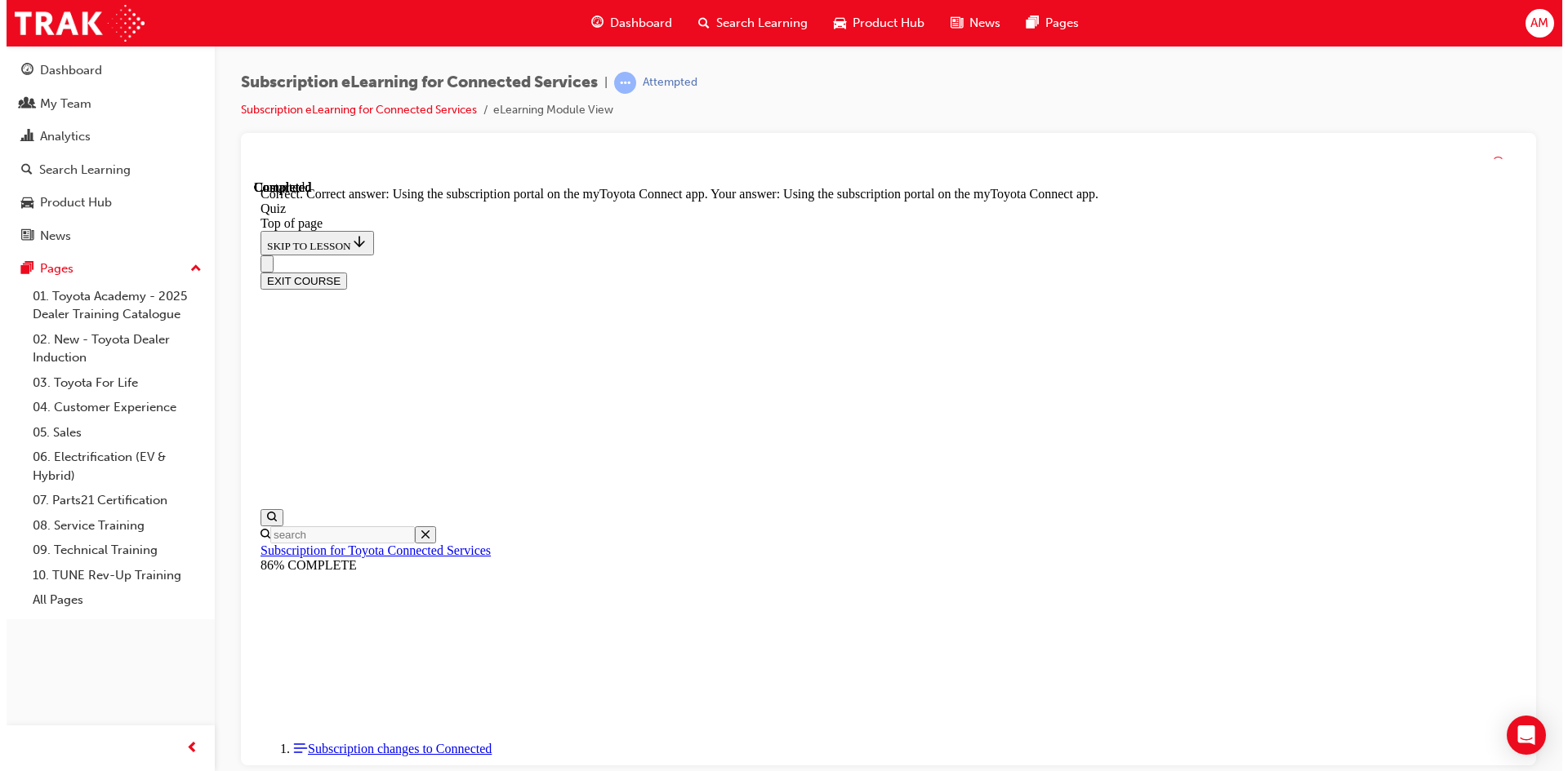
scroll to position [188, 0]
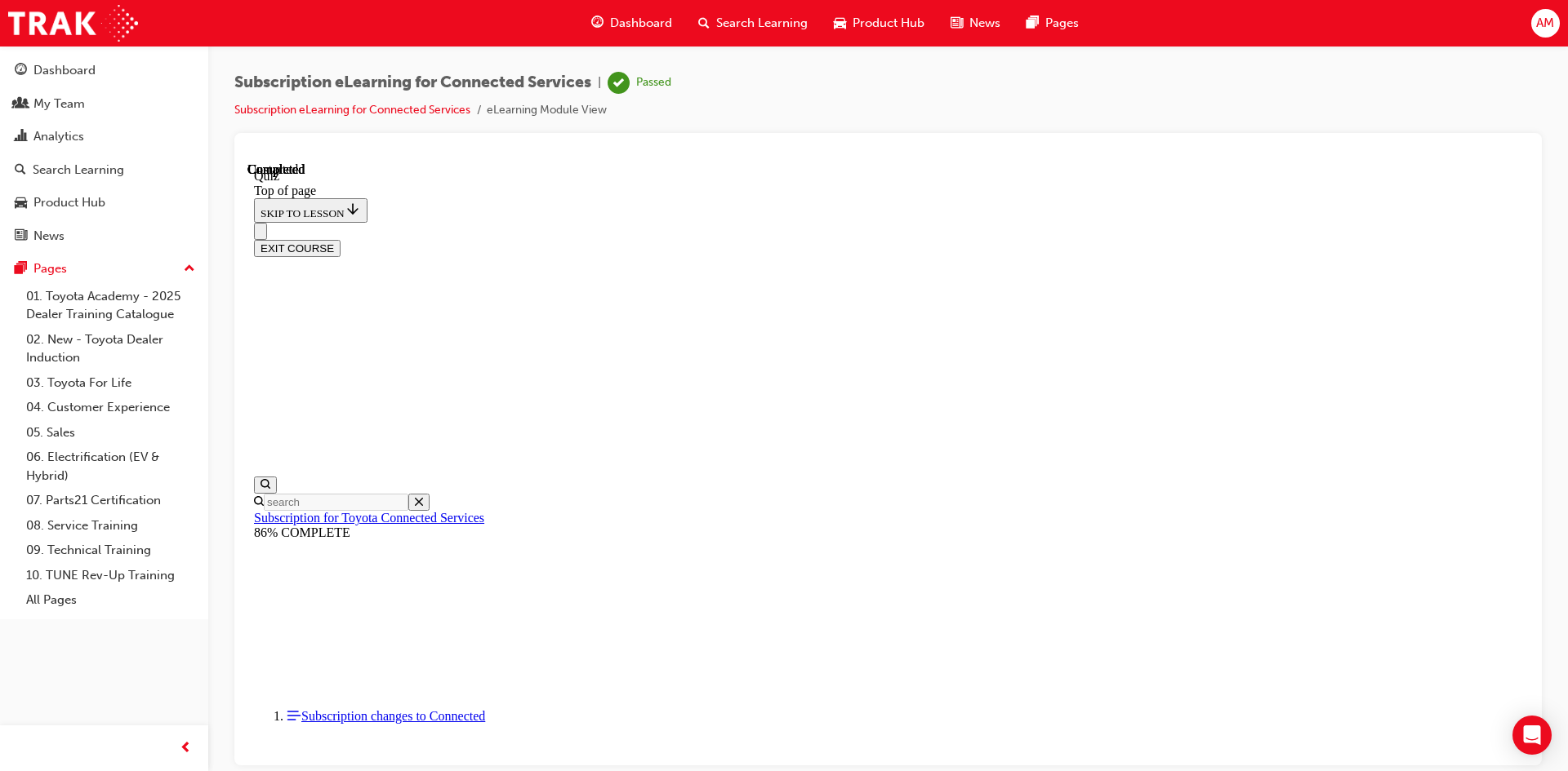
scroll to position [280, 0]
click at [340, 239] on button "EXIT COURSE" at bounding box center [297, 247] width 87 height 17
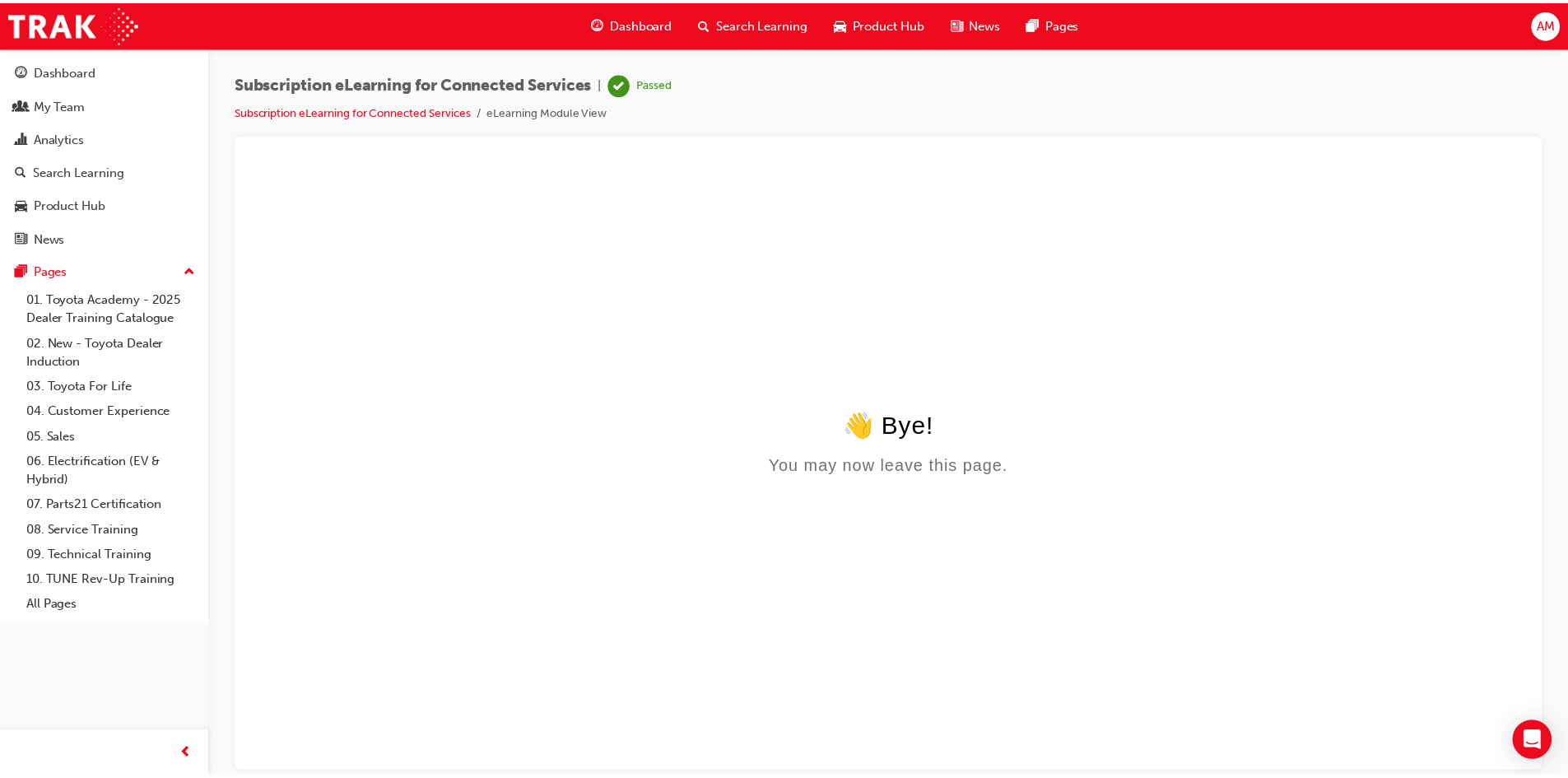
scroll to position [0, 0]
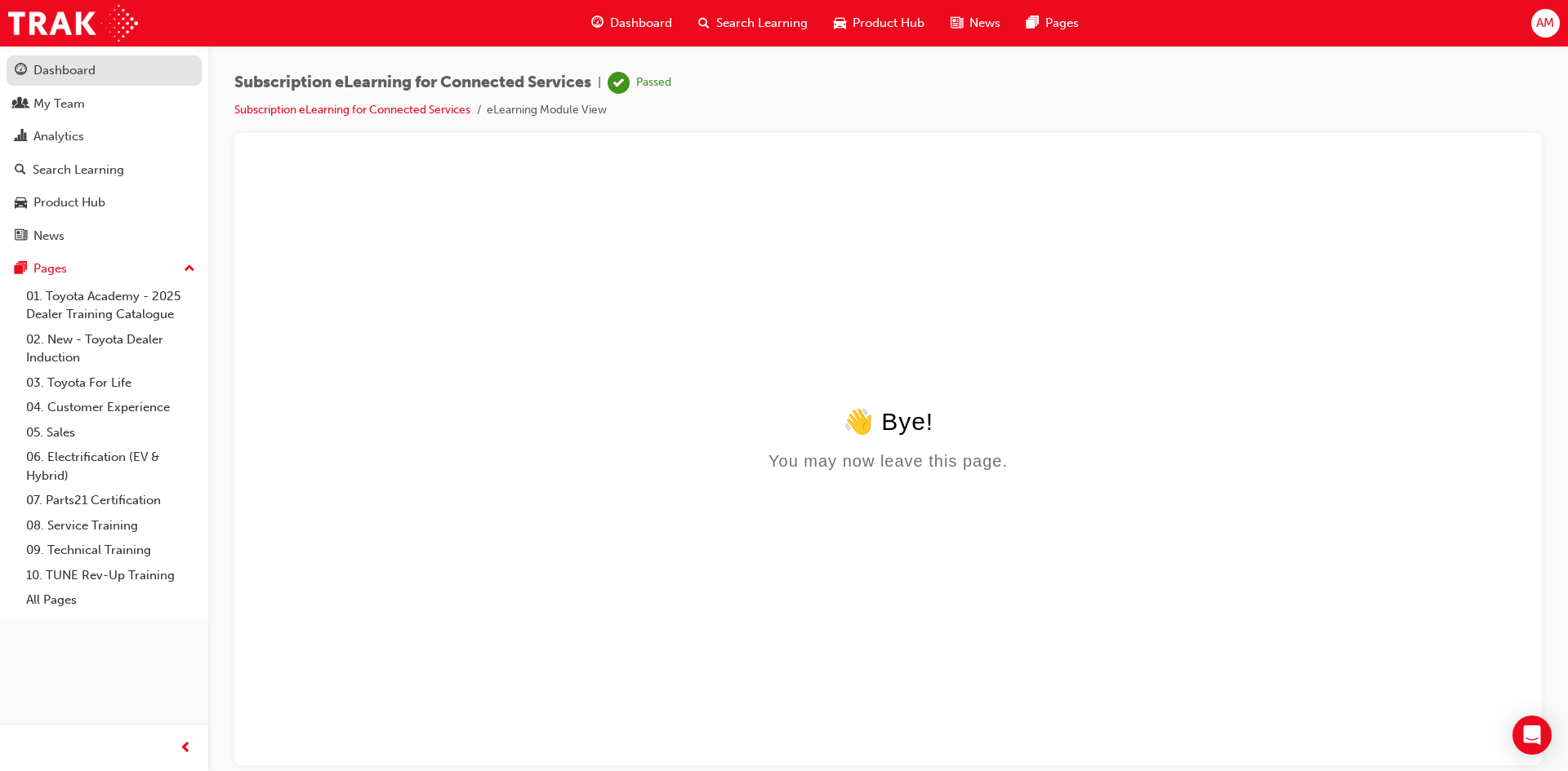
click at [50, 78] on div "Dashboard" at bounding box center [64, 70] width 62 height 19
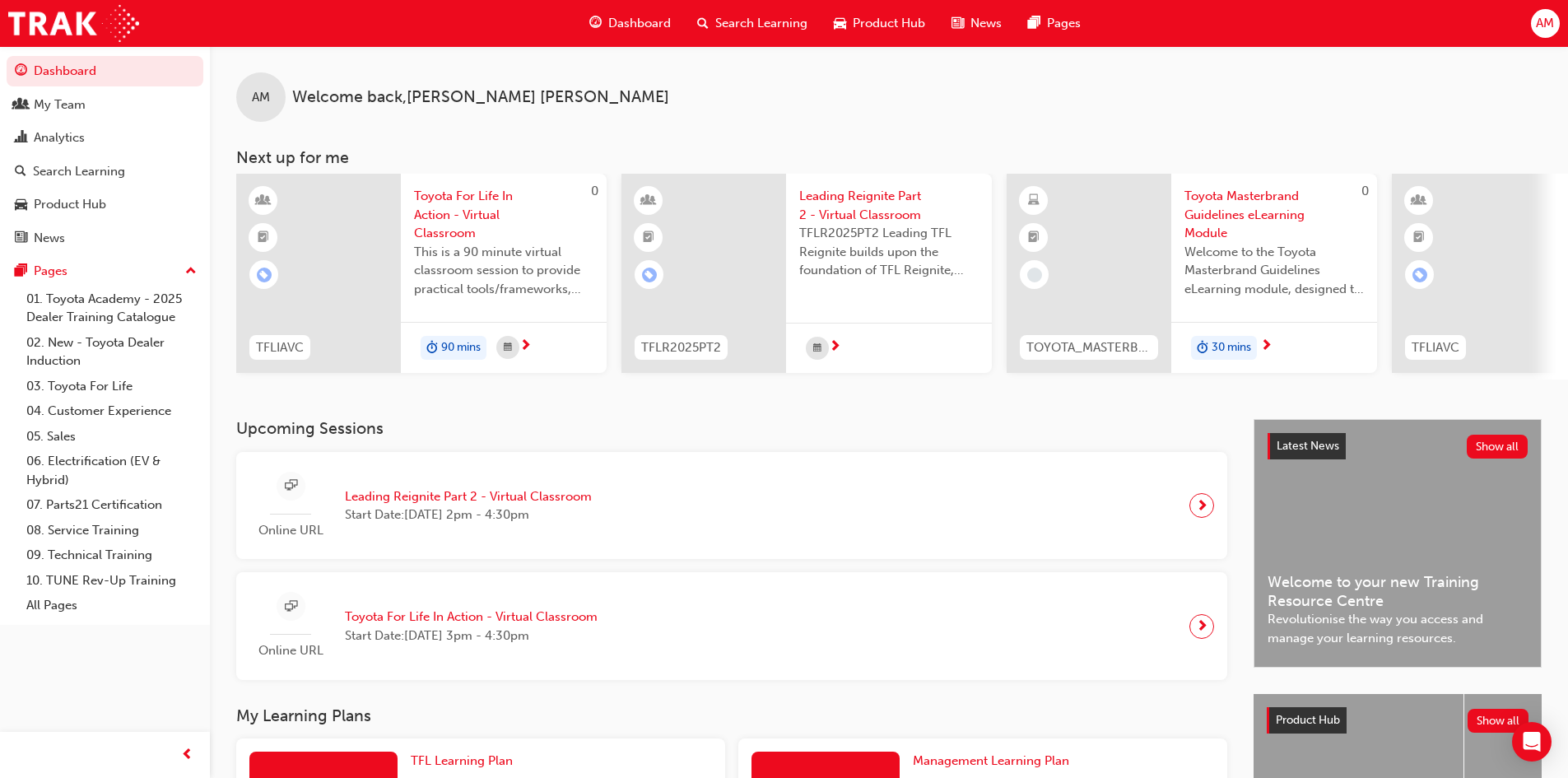
click at [887, 26] on span "Product Hub" at bounding box center [889, 23] width 72 height 19
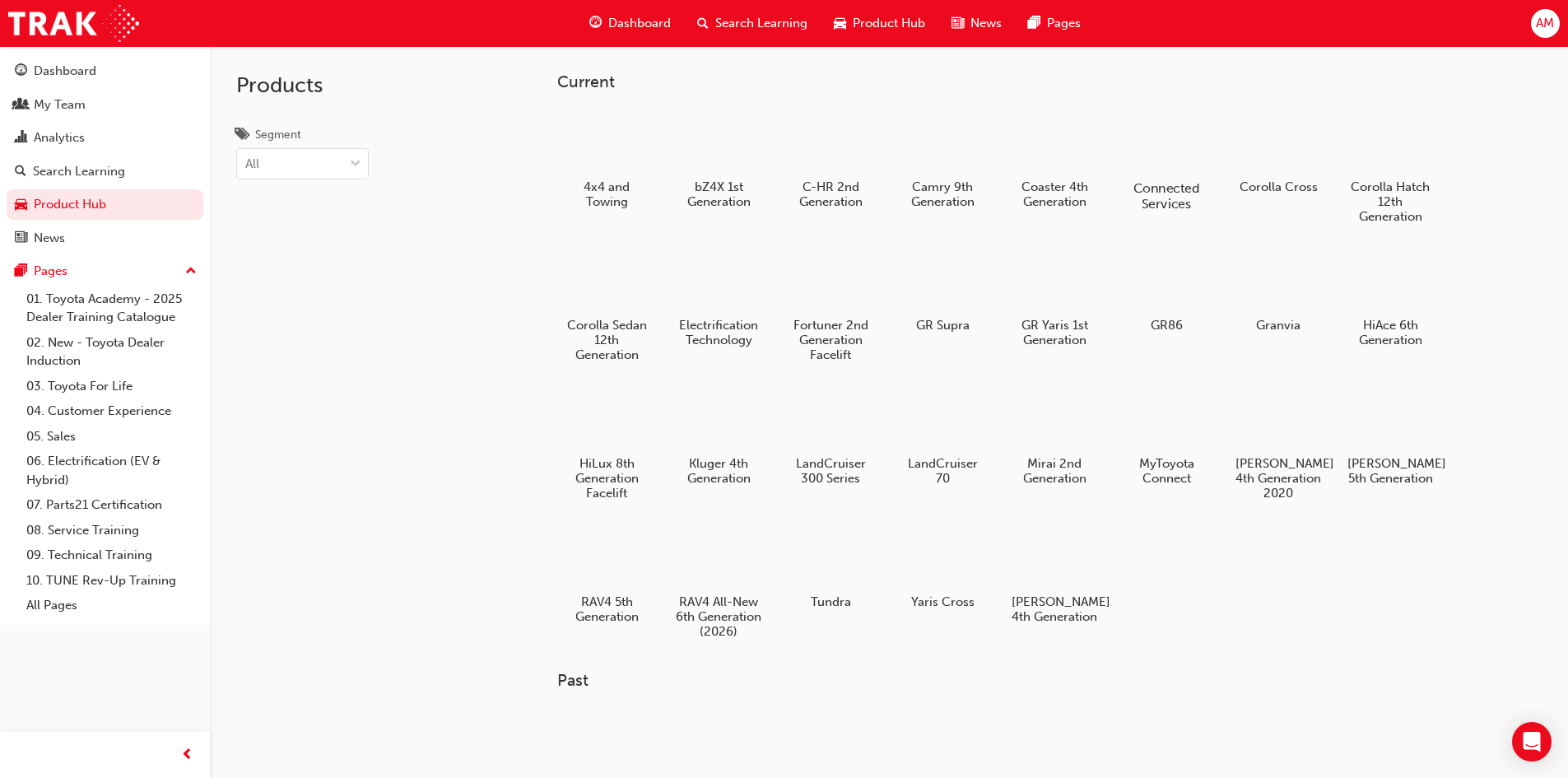
click at [1157, 158] on div at bounding box center [1165, 140] width 91 height 65
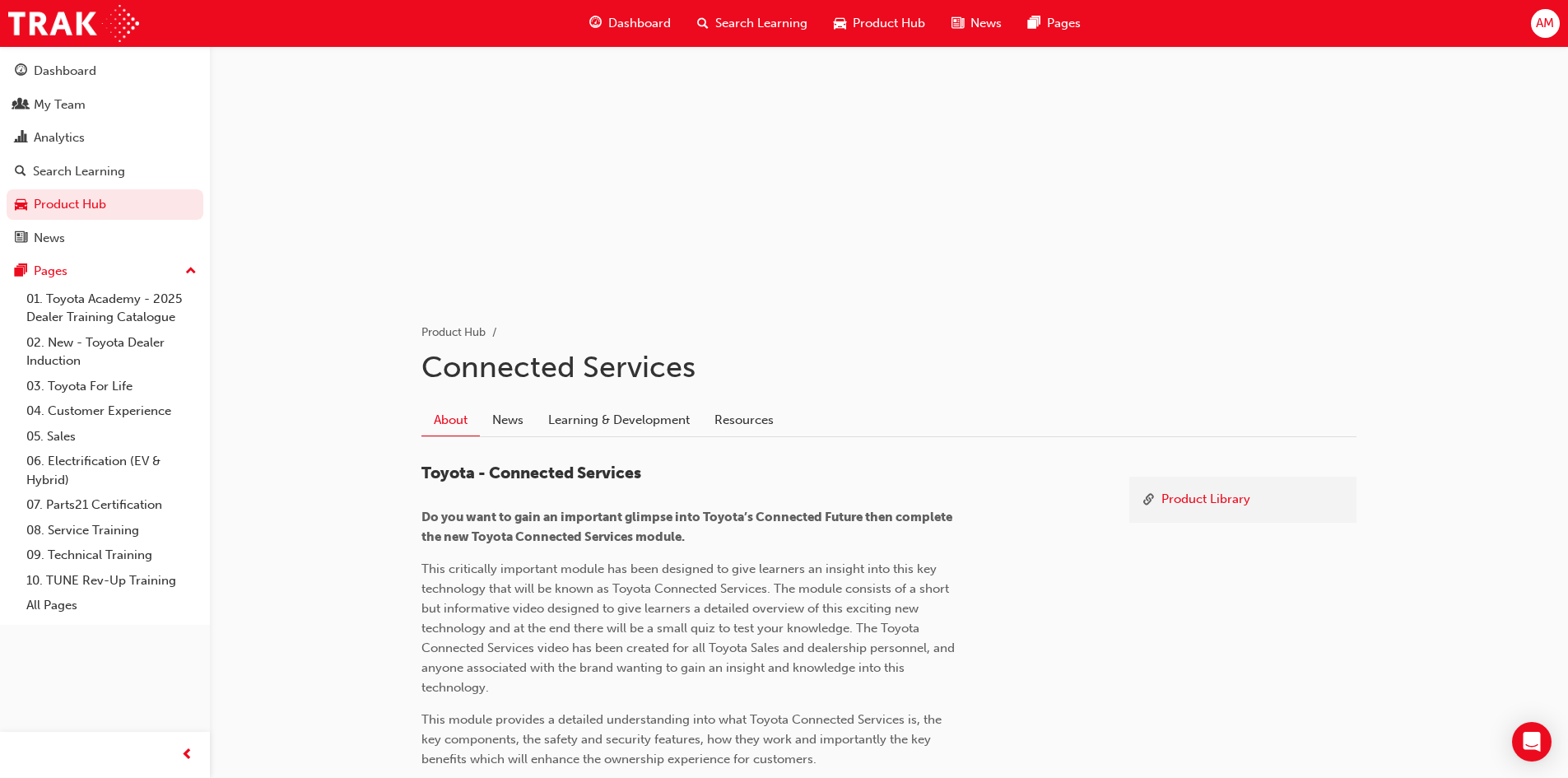
scroll to position [294, 0]
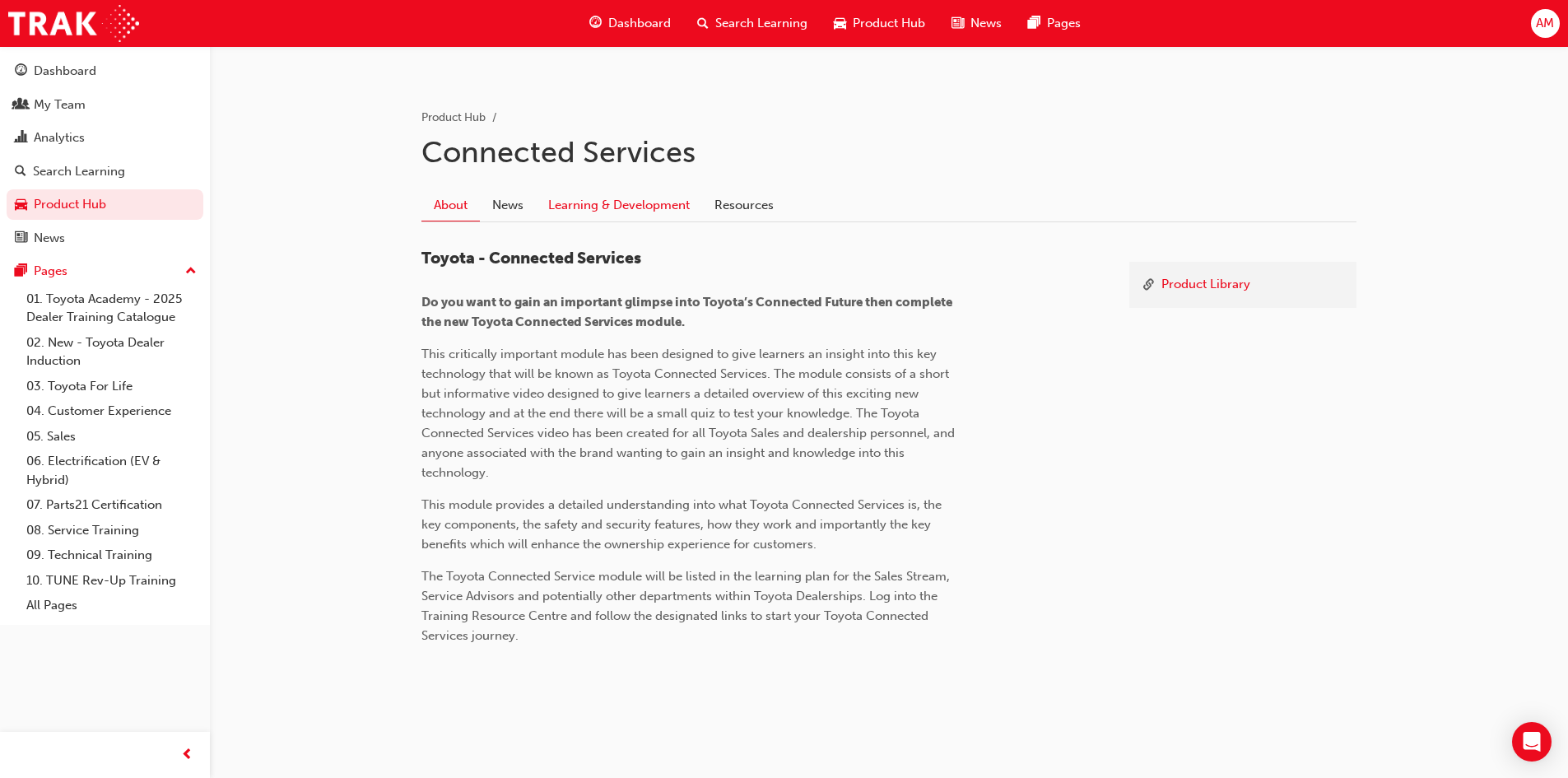
click at [635, 218] on link "Learning & Development" at bounding box center [619, 205] width 166 height 32
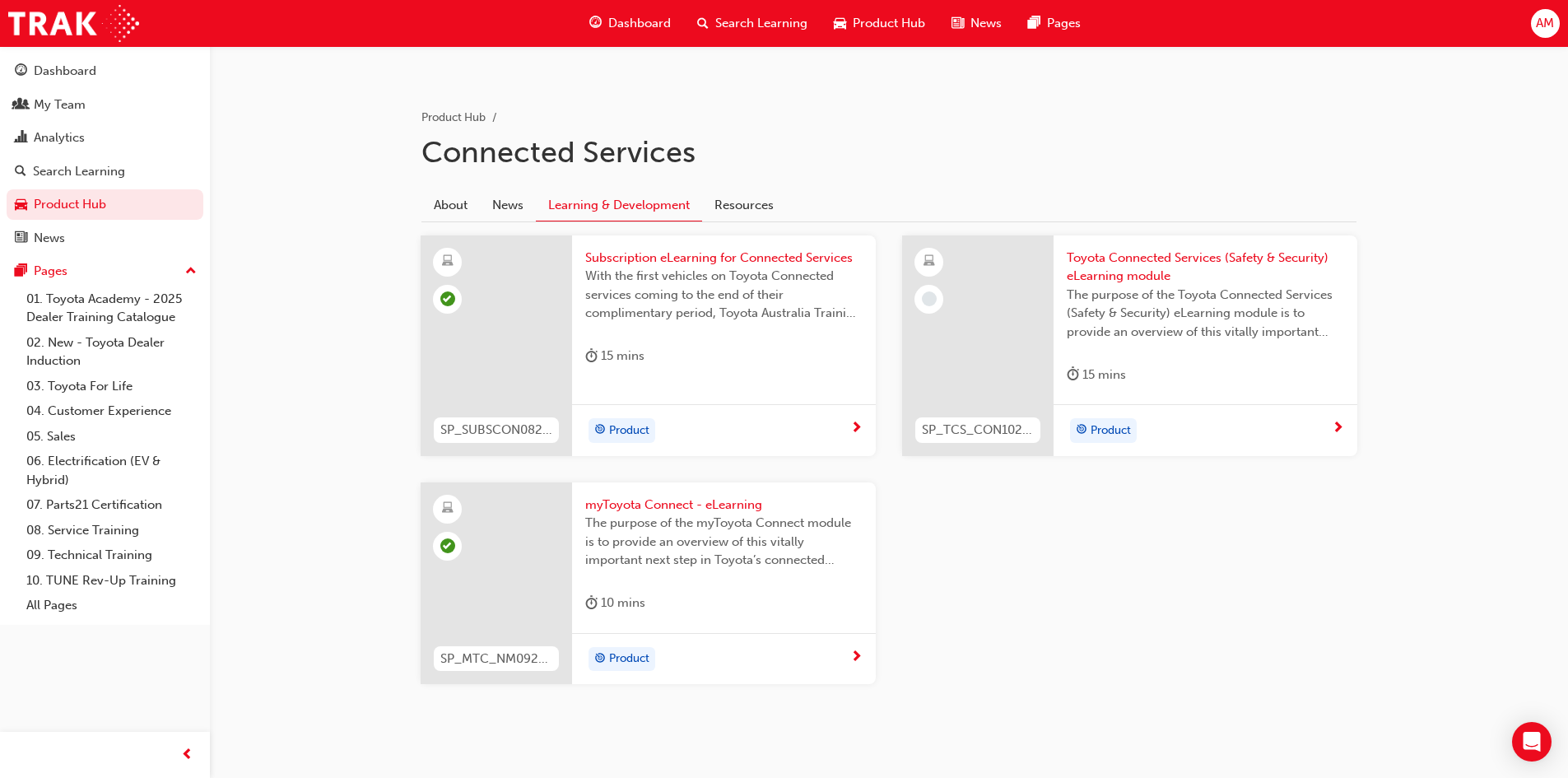
click at [1134, 268] on span "Toyota Connected Services (Safety & Security) eLearning module" at bounding box center [1205, 267] width 277 height 37
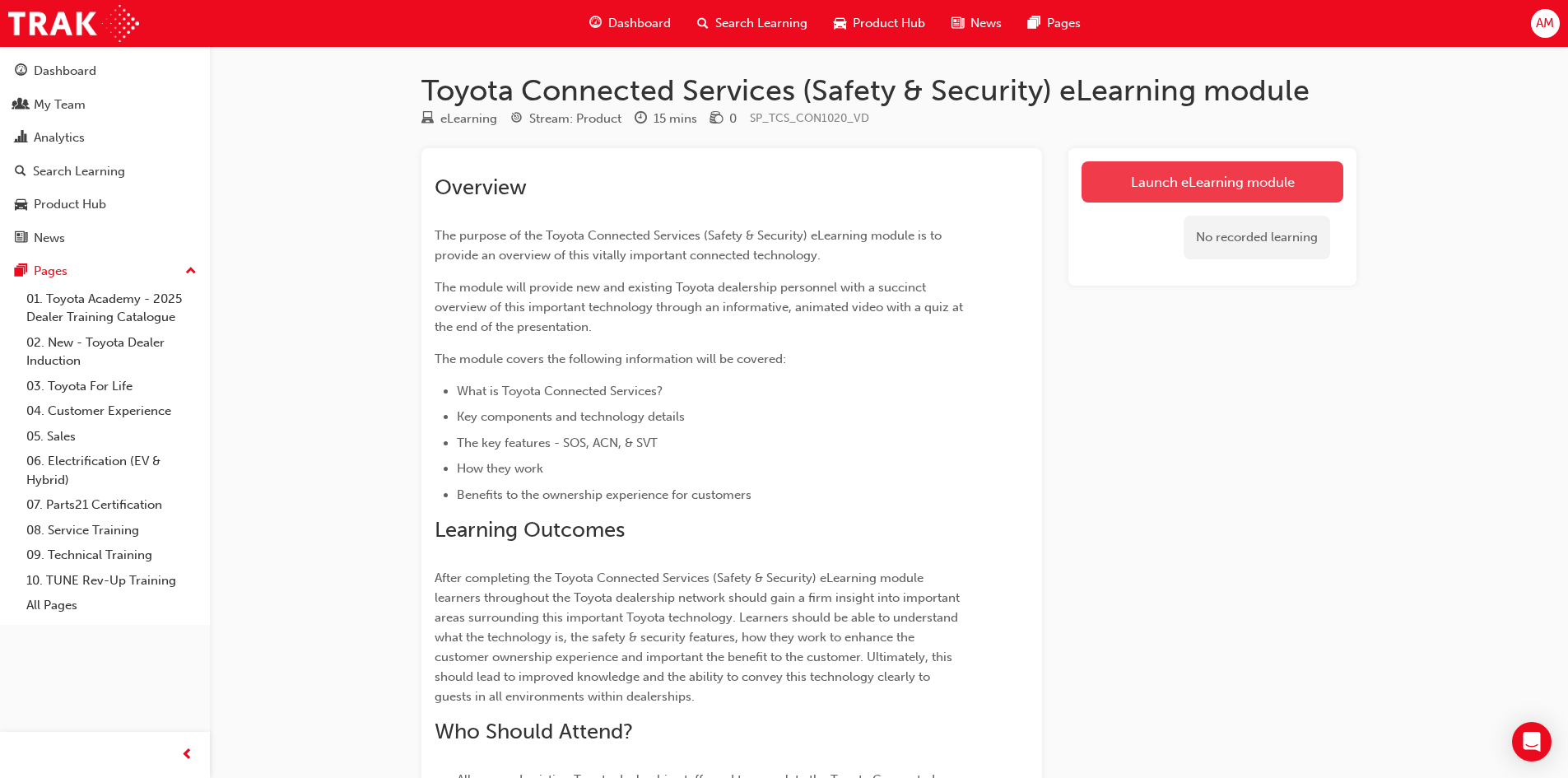
click at [1218, 192] on link "Launch eLearning module" at bounding box center [1212, 183] width 262 height 42
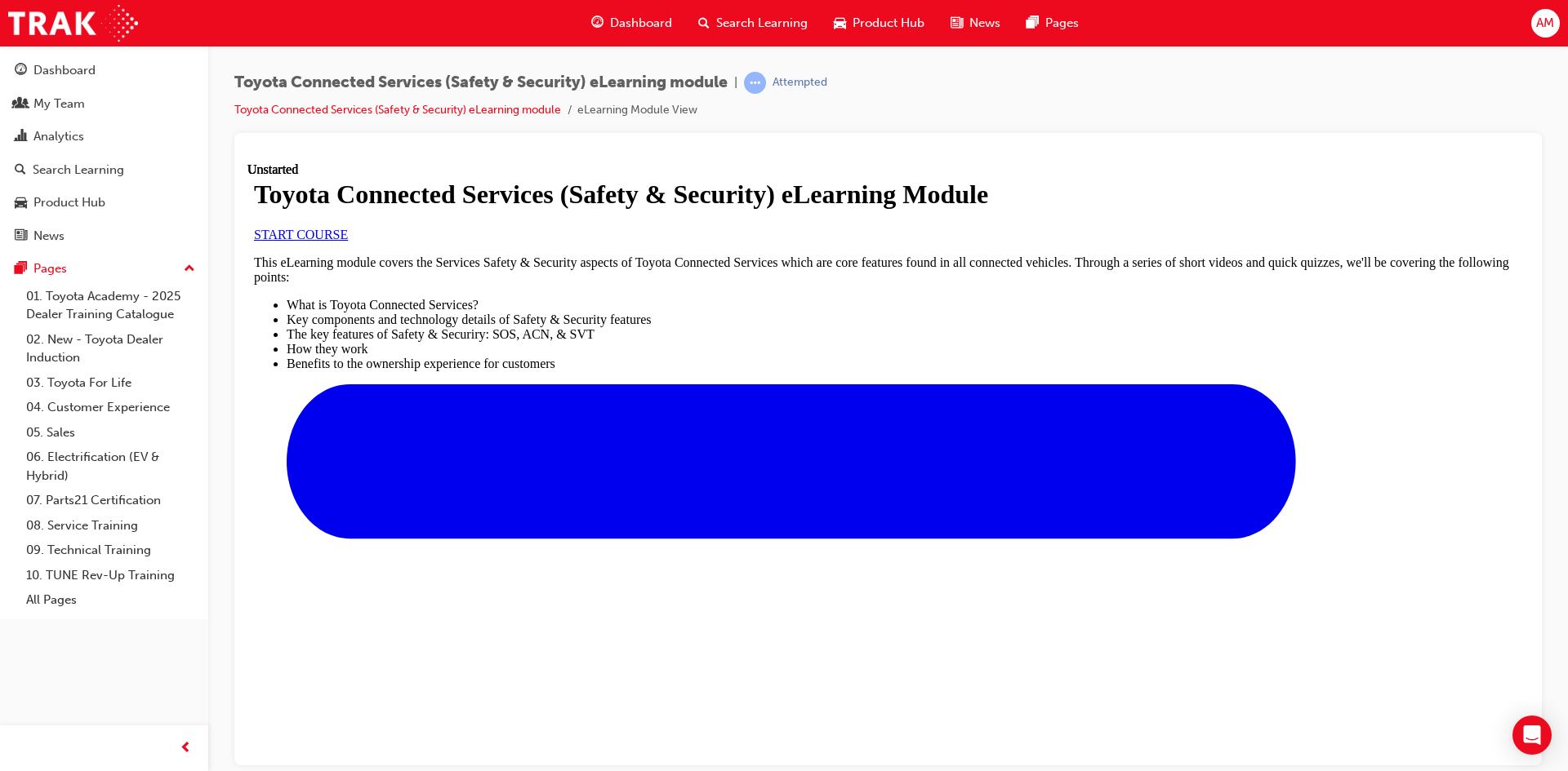
scroll to position [23, 0]
click at [348, 241] on span "START COURSE" at bounding box center [300, 233] width 94 height 13
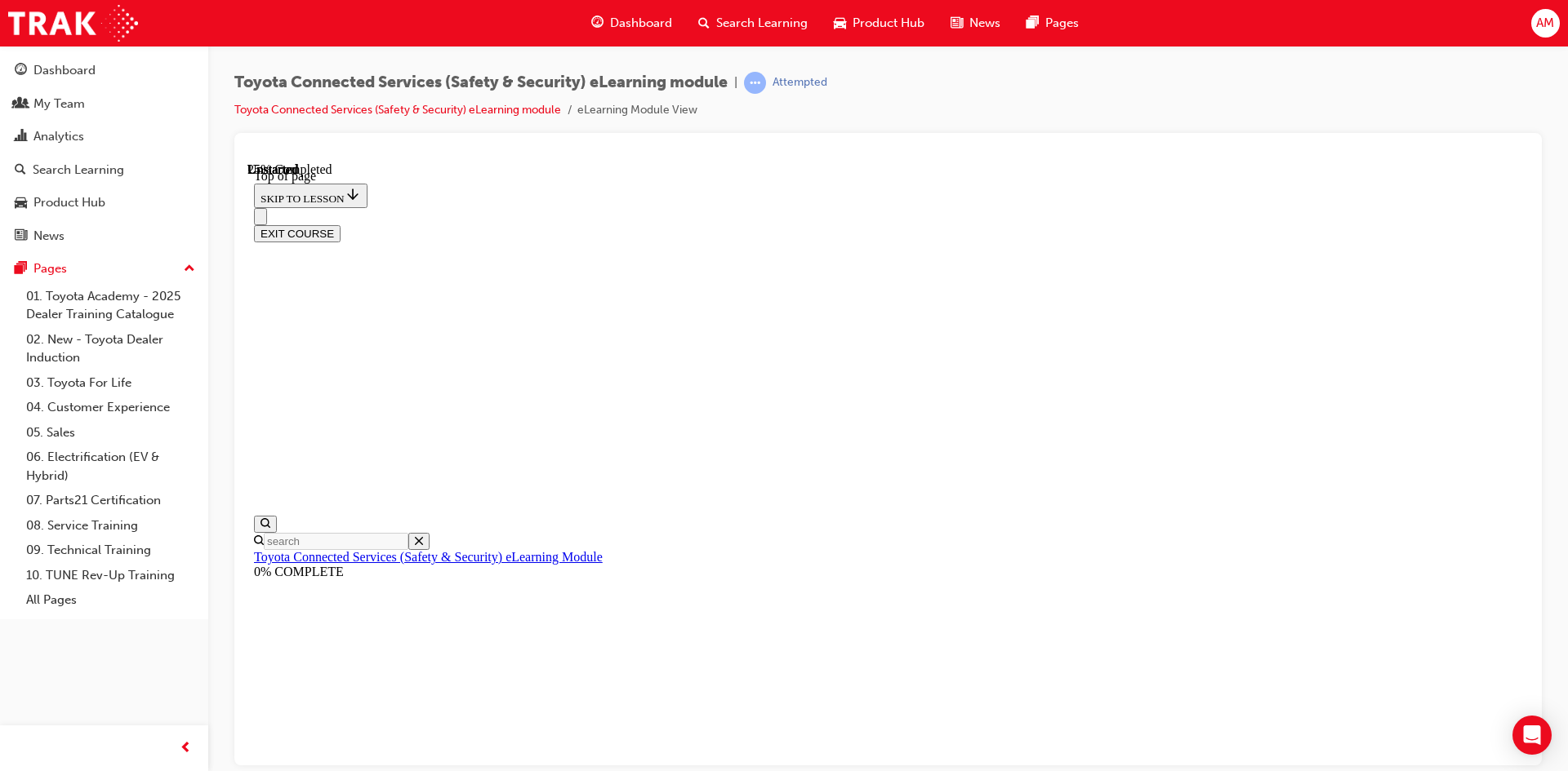
scroll to position [50, 0]
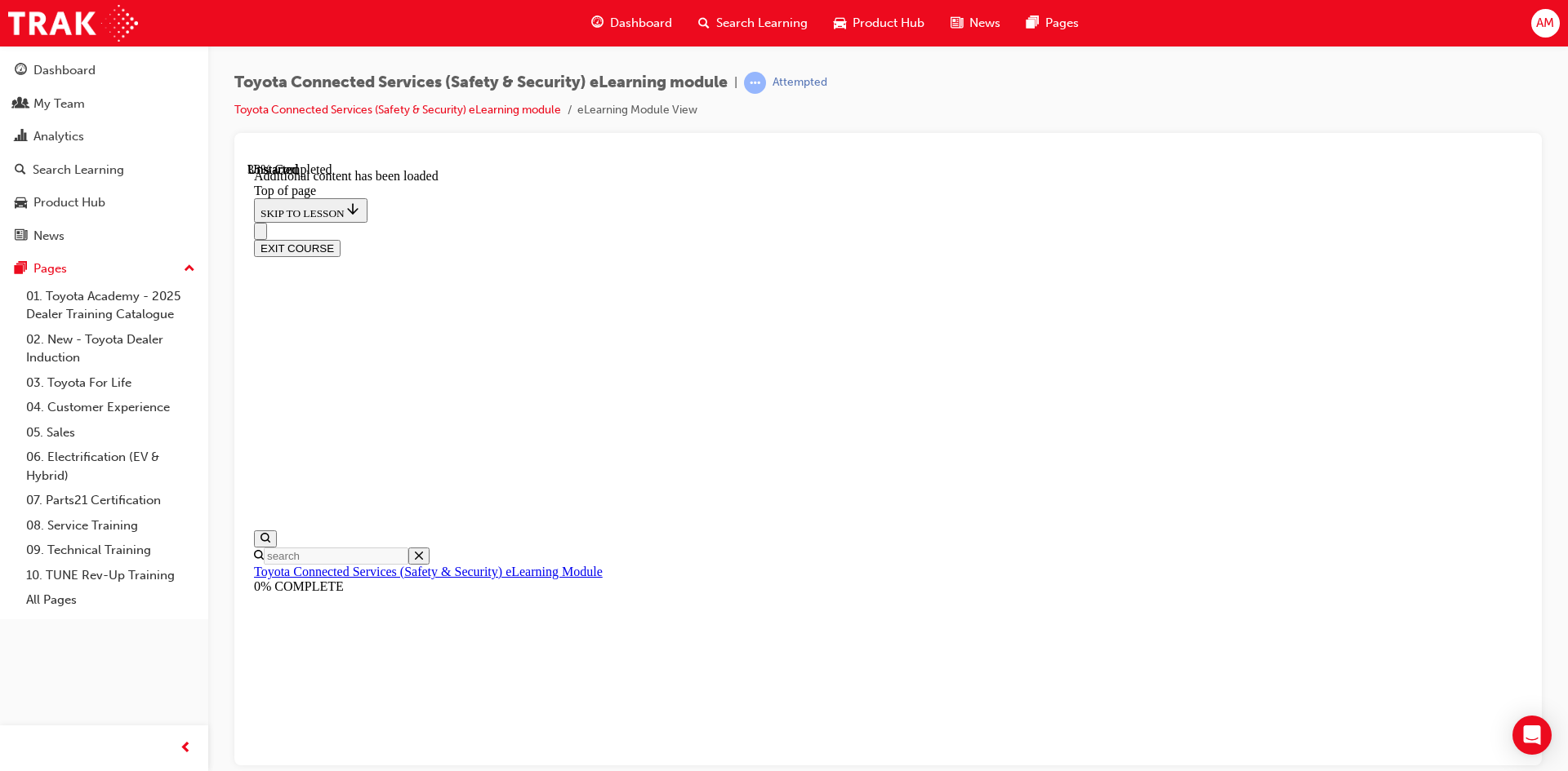
scroll to position [484, 0]
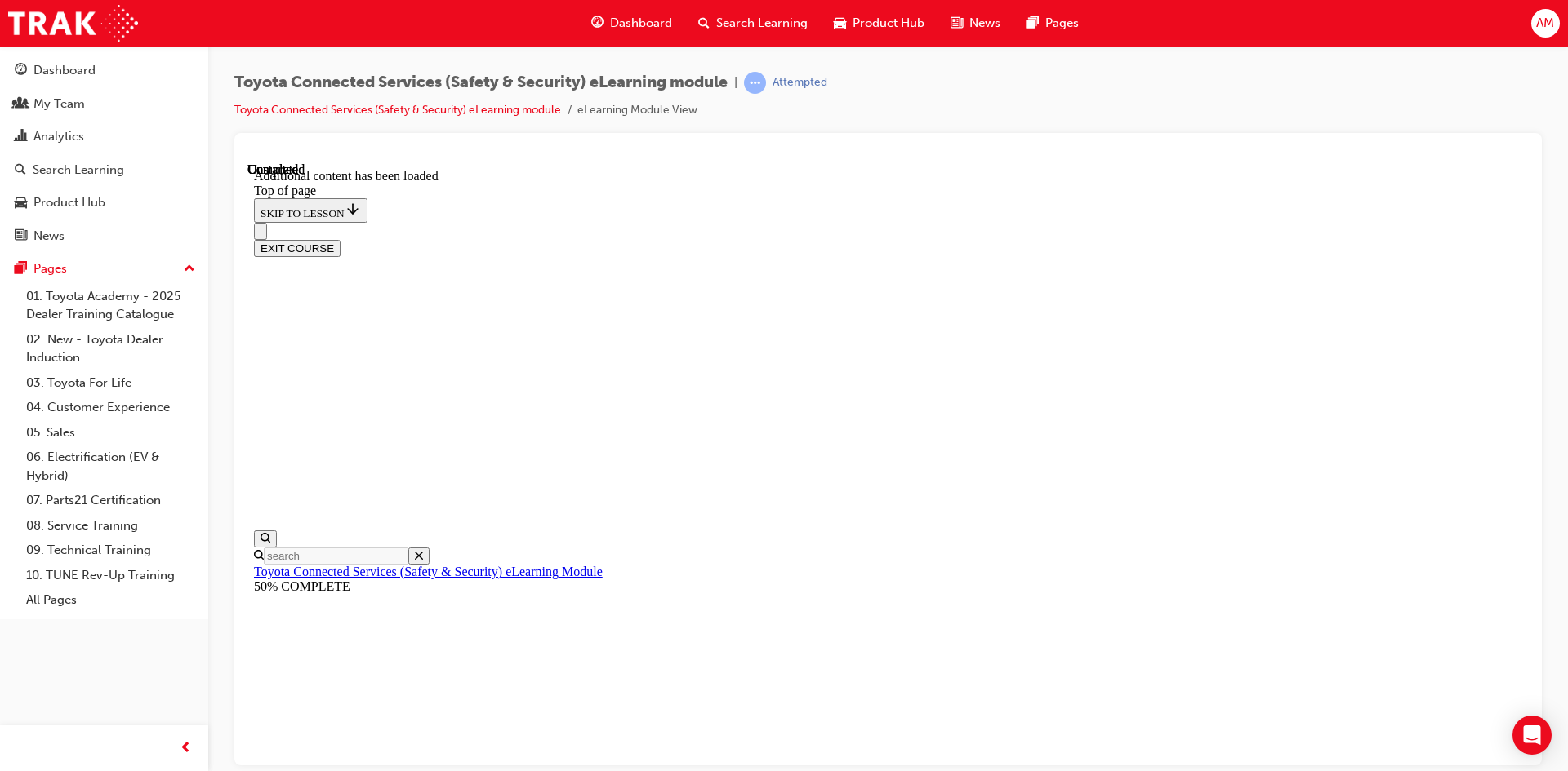
scroll to position [1090, 0]
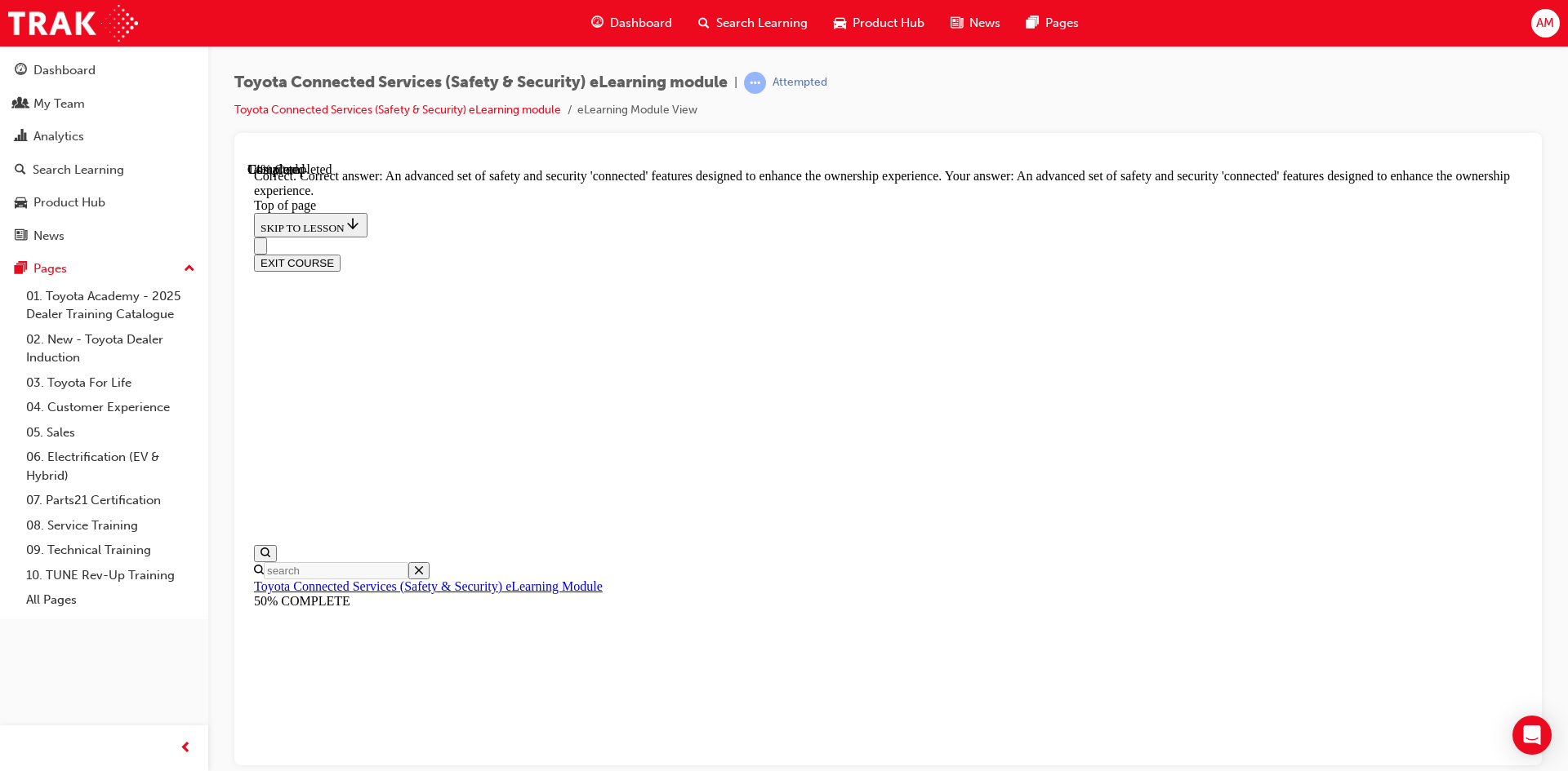
scroll to position [347, 0]
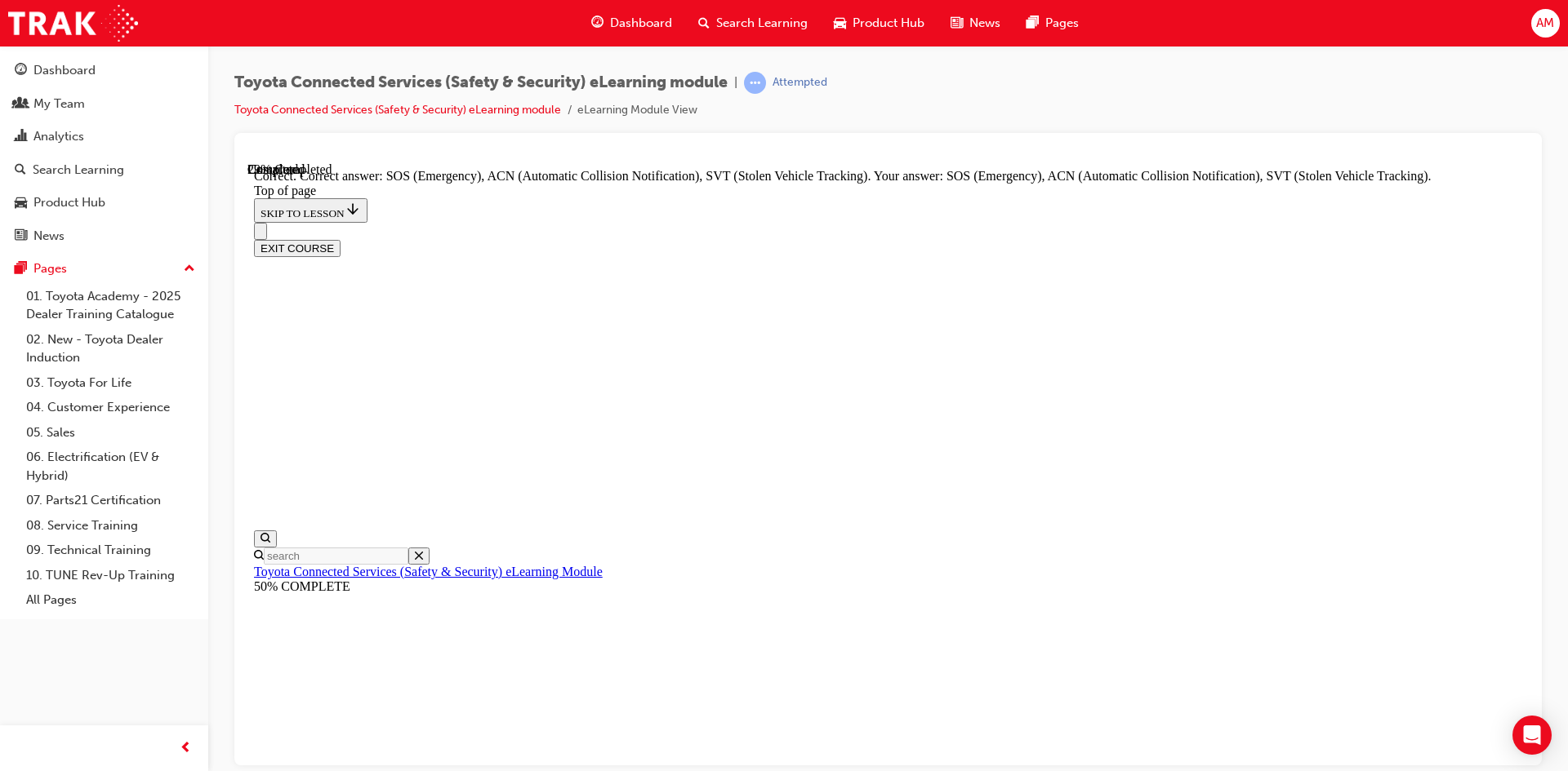
scroll to position [392, 0]
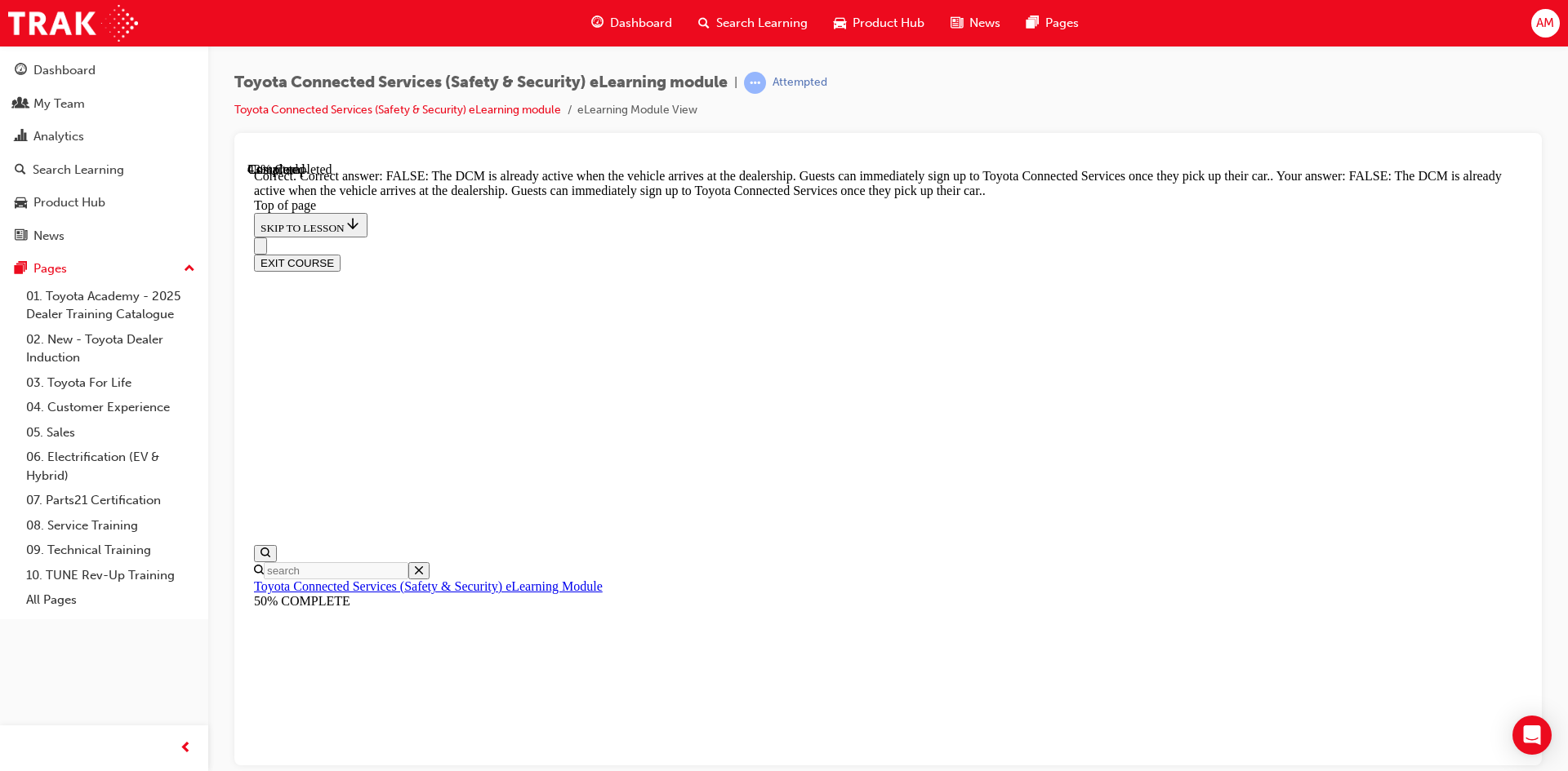
scroll to position [283, 0]
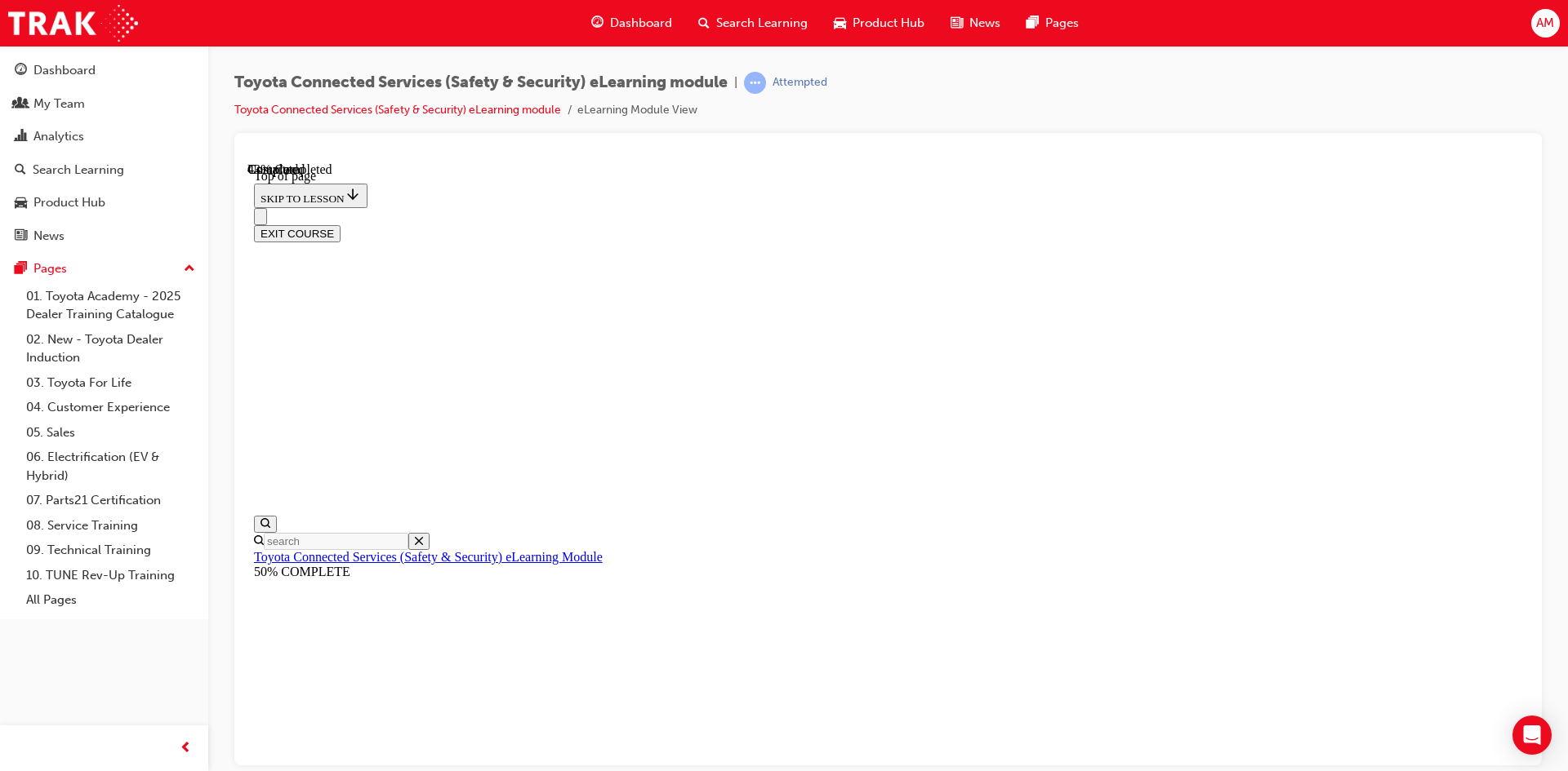
scroll to position [50, 0]
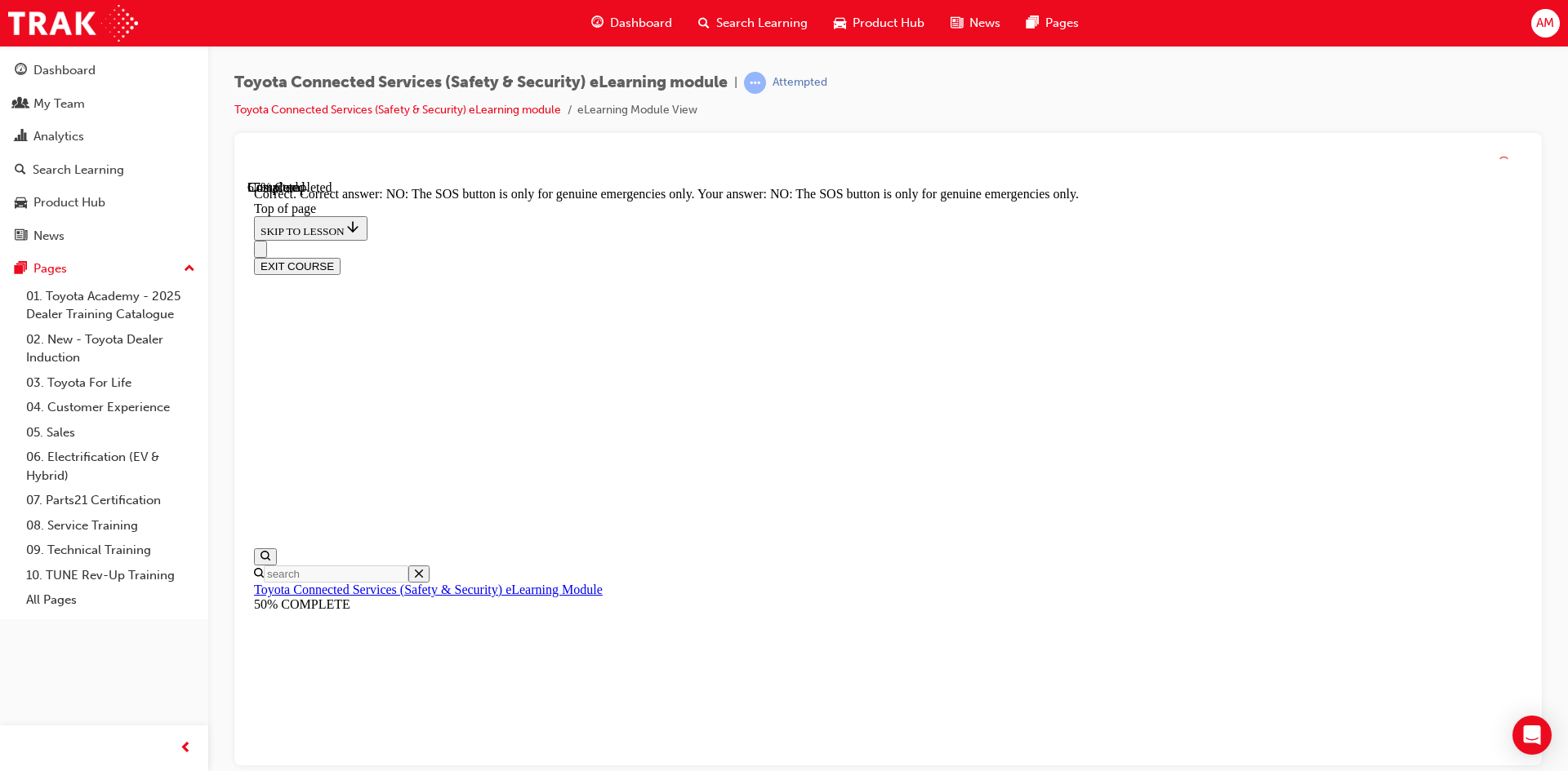
scroll to position [235, 0]
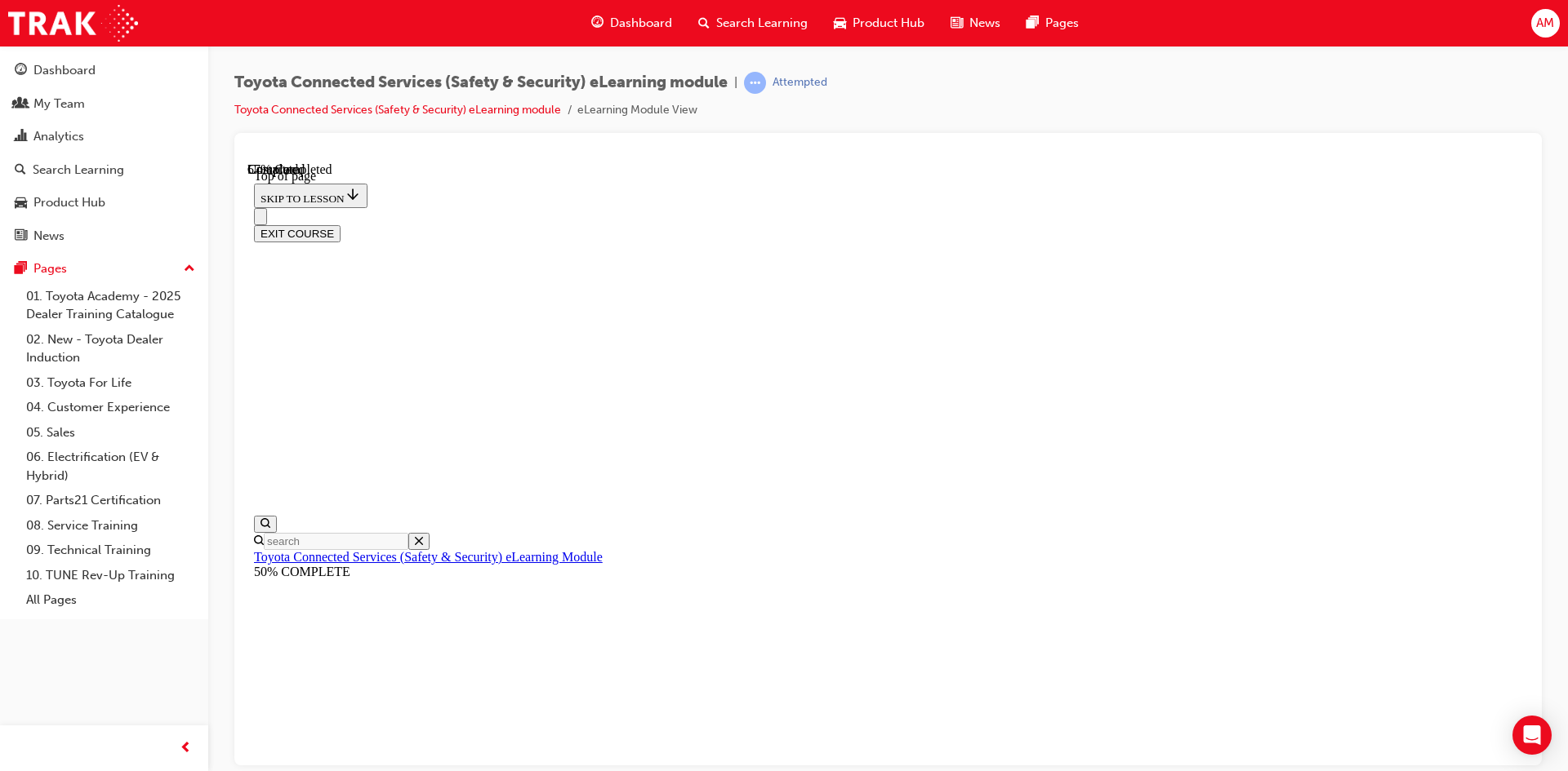
scroll to position [132, 0]
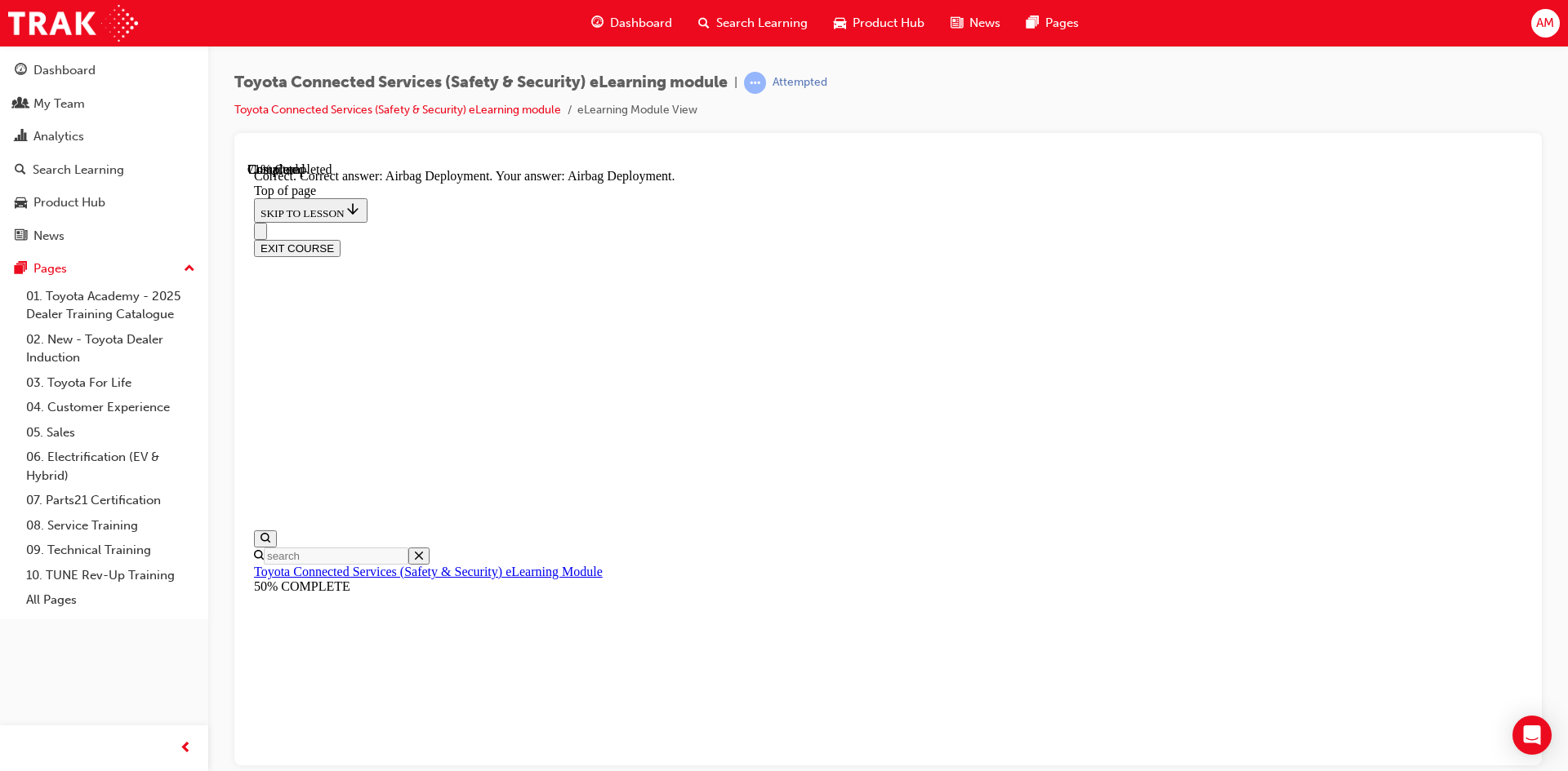
scroll to position [309, 0]
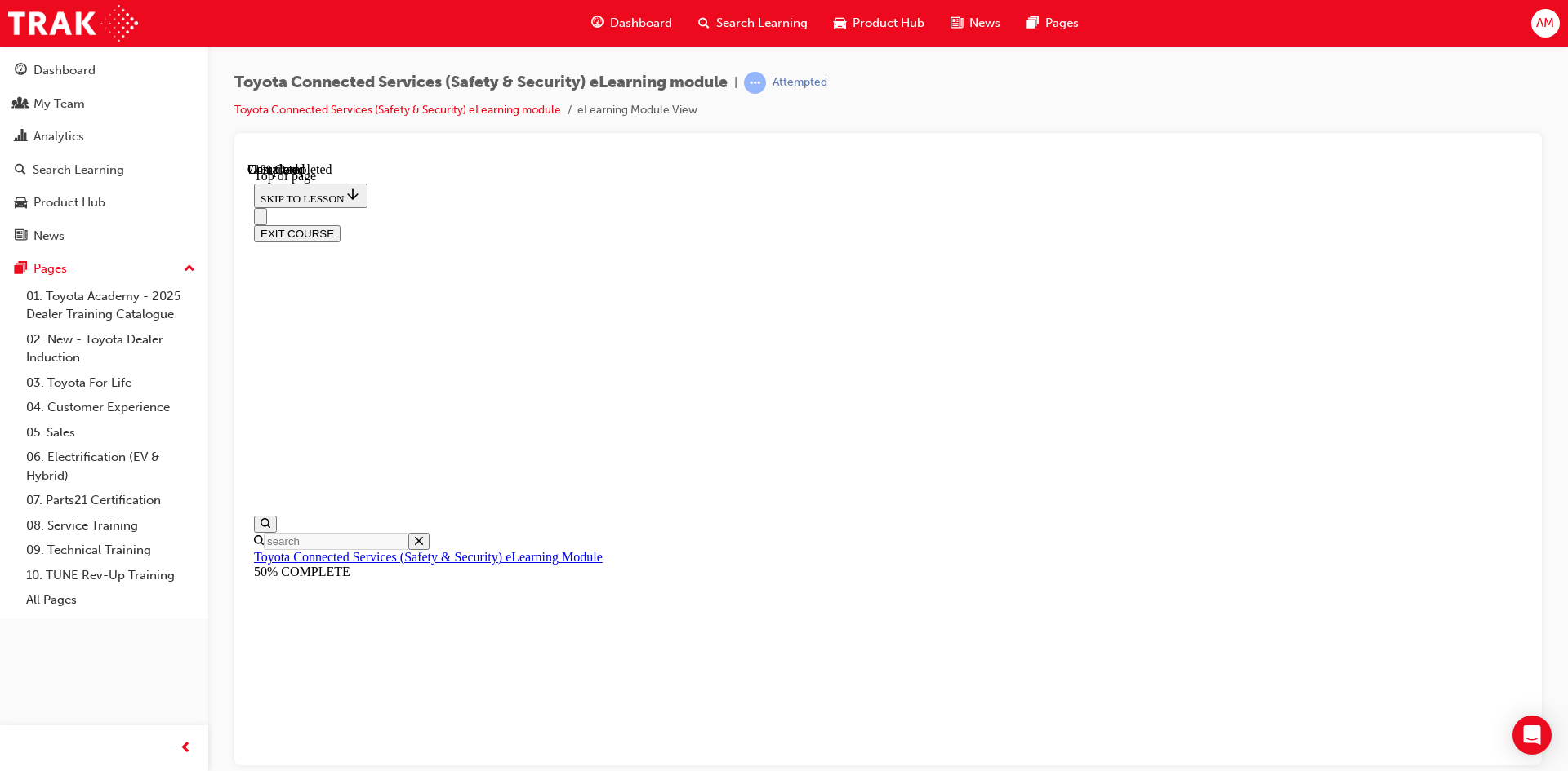
scroll to position [50, 0]
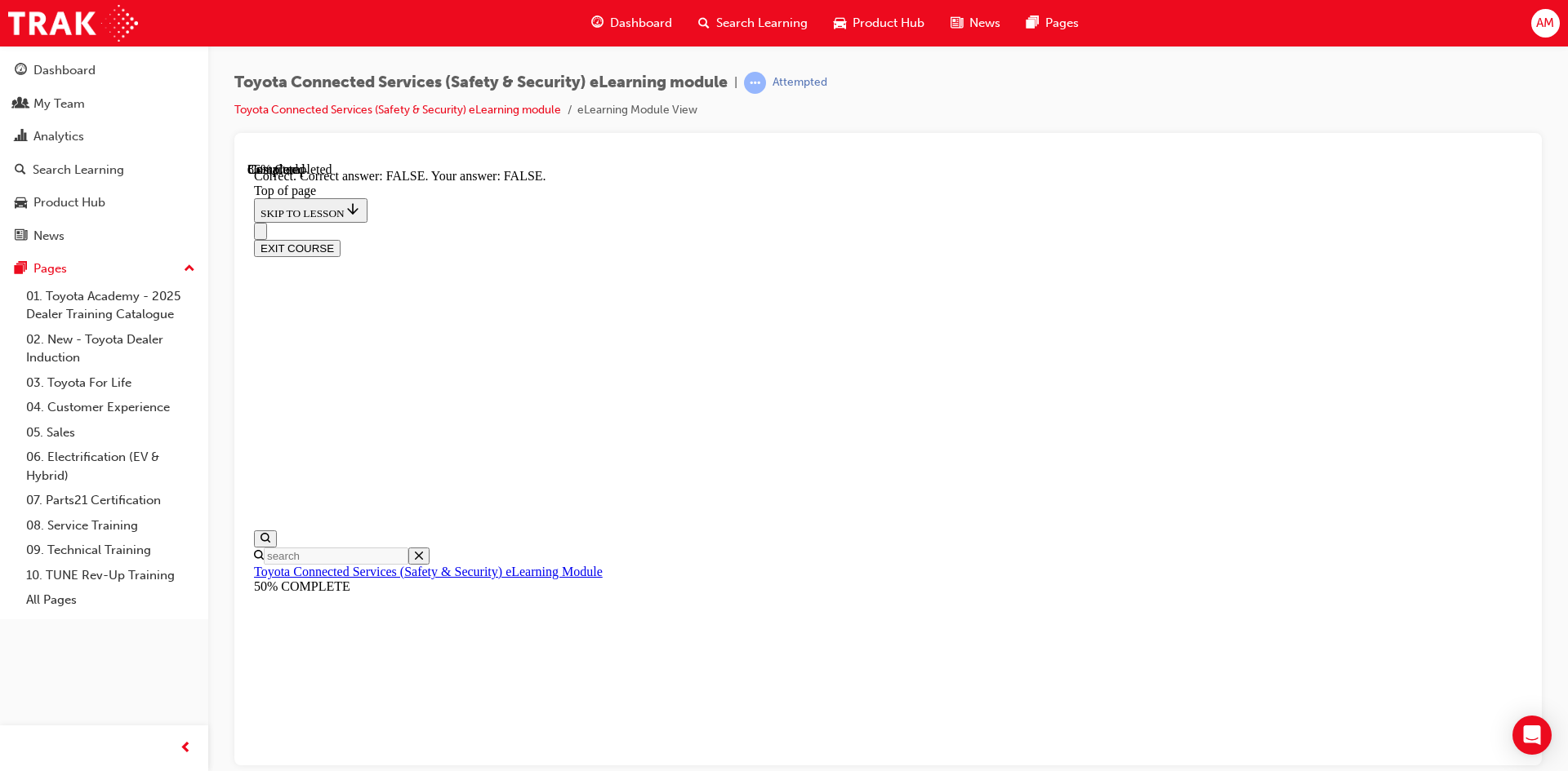
scroll to position [235, 0]
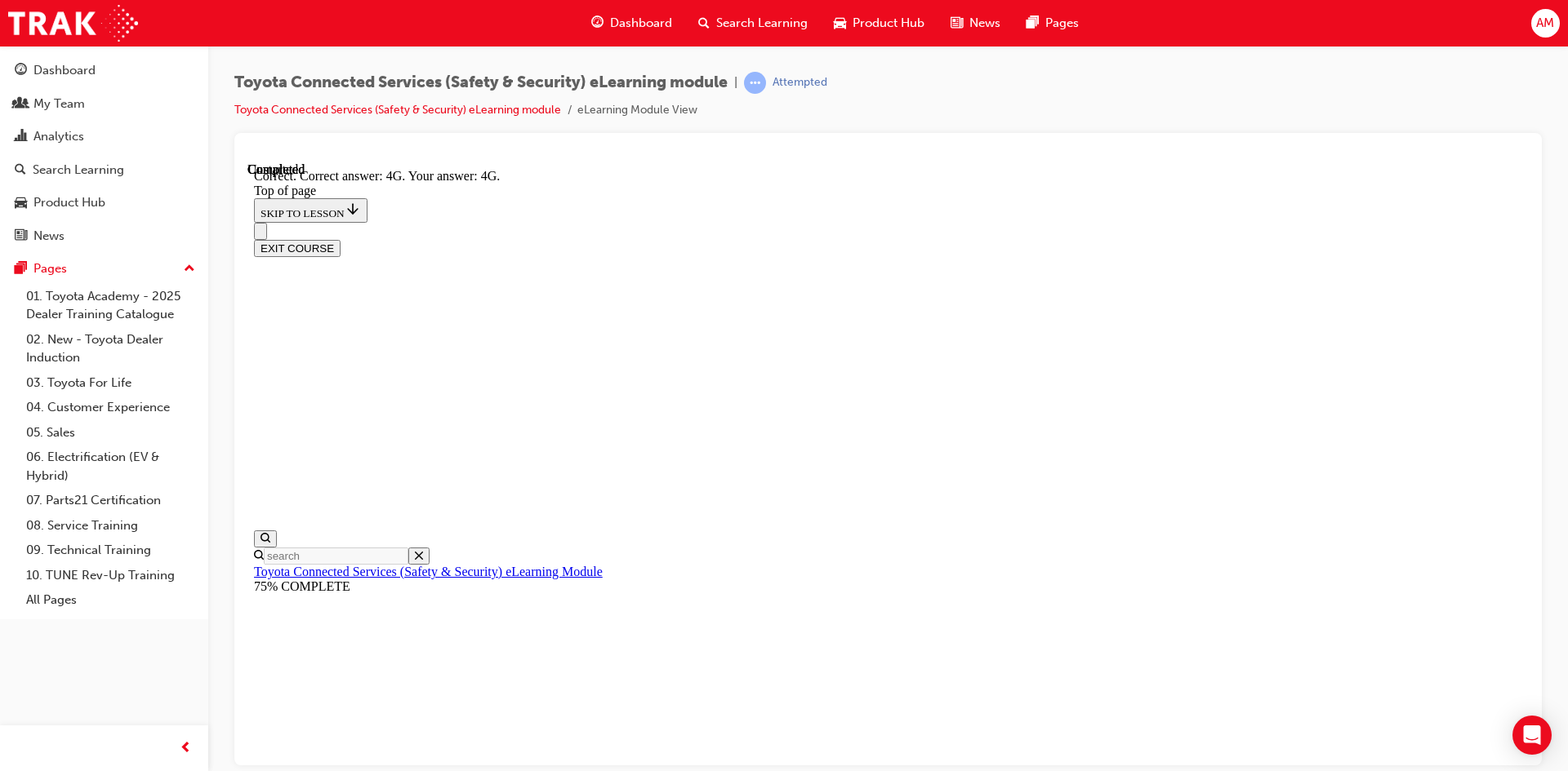
scroll to position [337, 0]
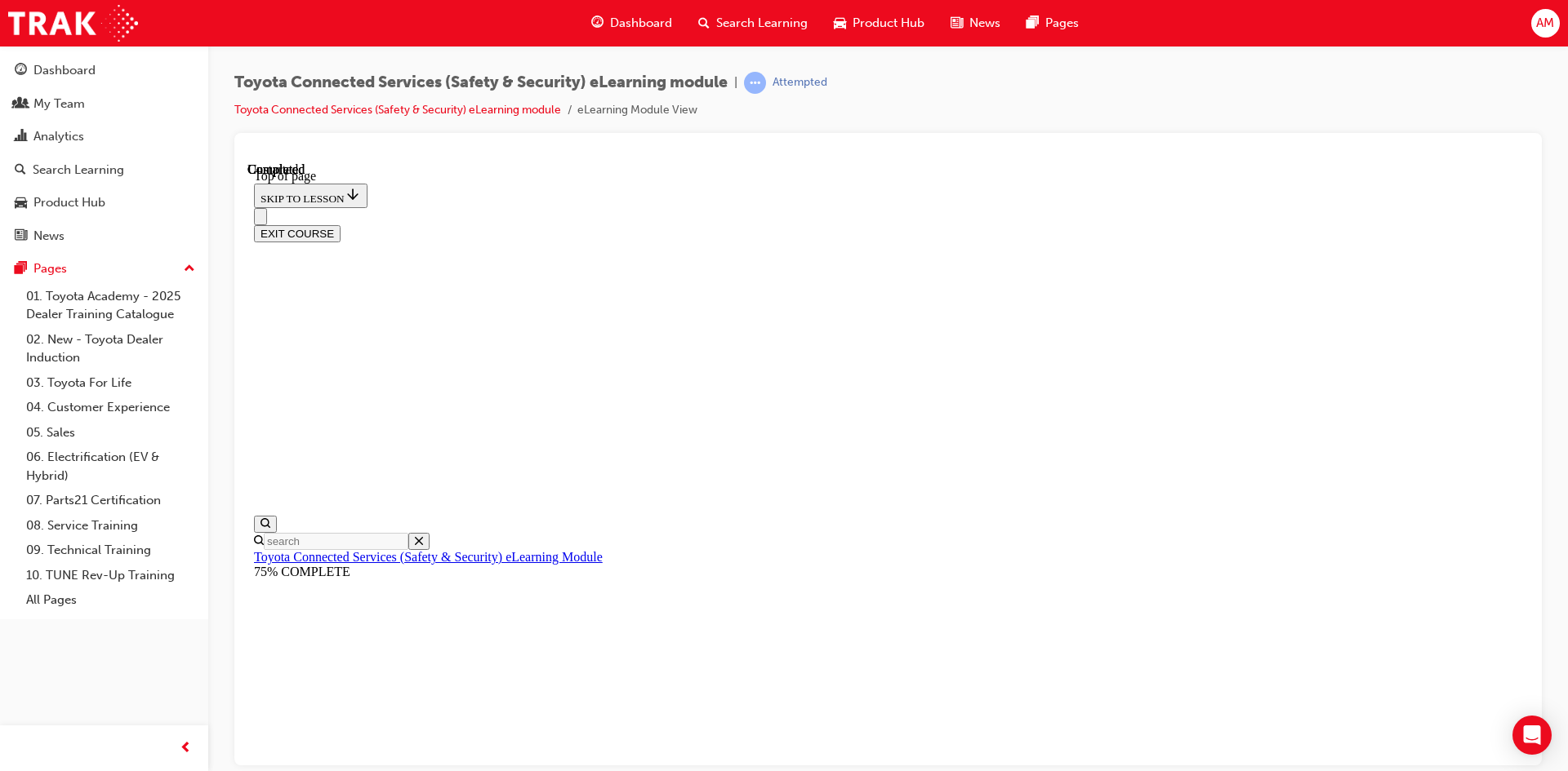
scroll to position [280, 0]
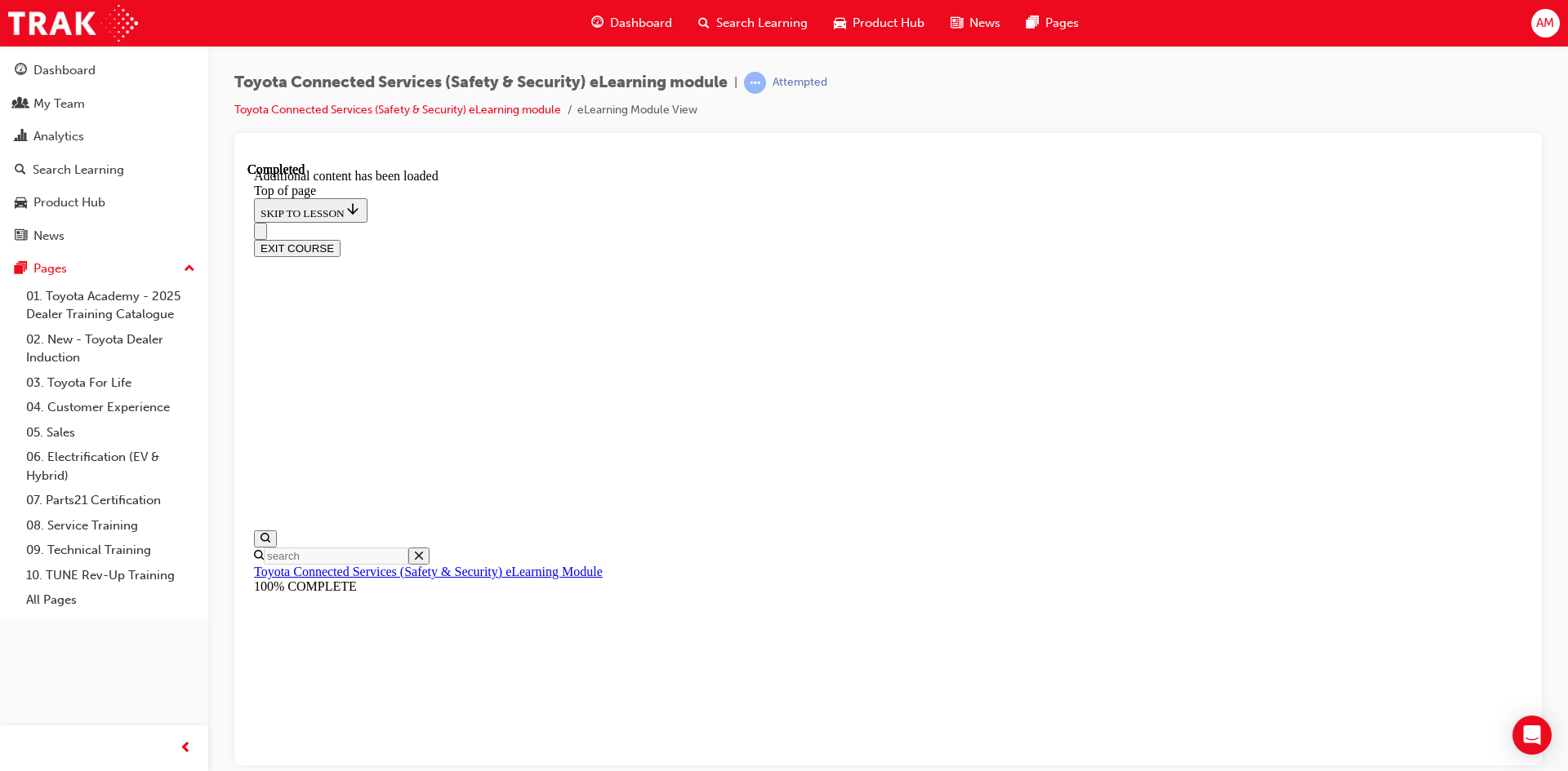
scroll to position [474, 0]
